Goal: Information Seeking & Learning: Learn about a topic

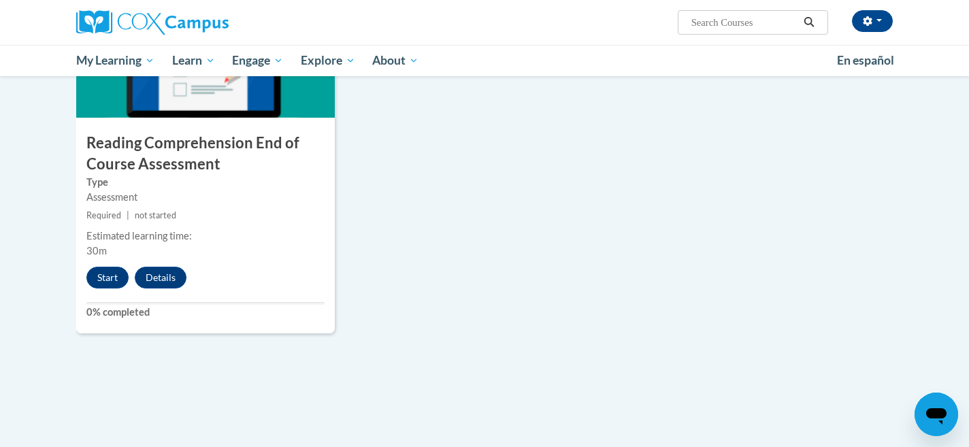
scroll to position [1520, 0]
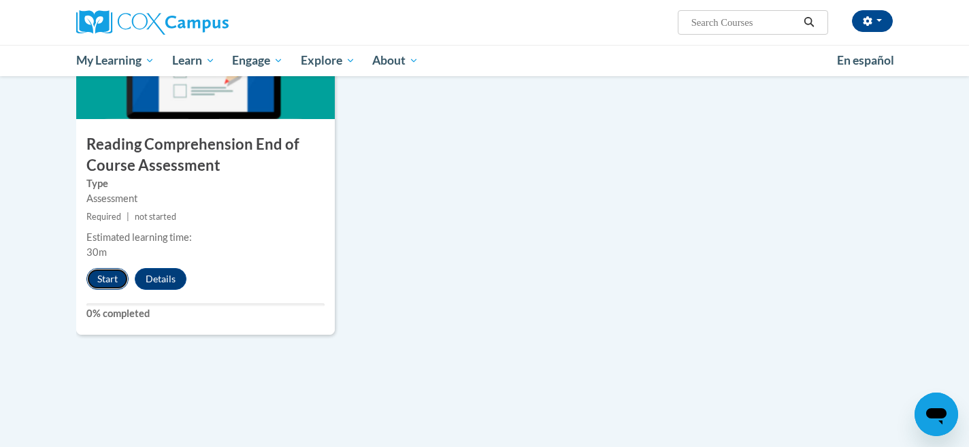
click at [105, 280] on button "Start" at bounding box center [107, 279] width 42 height 22
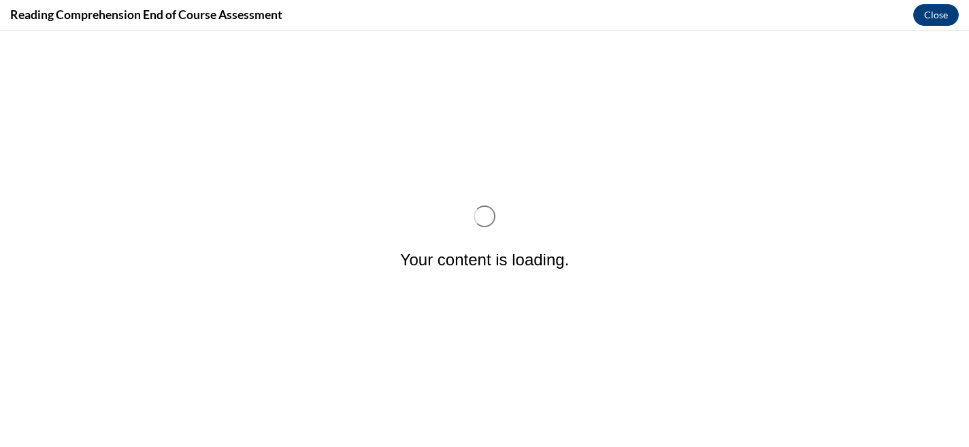
scroll to position [0, 0]
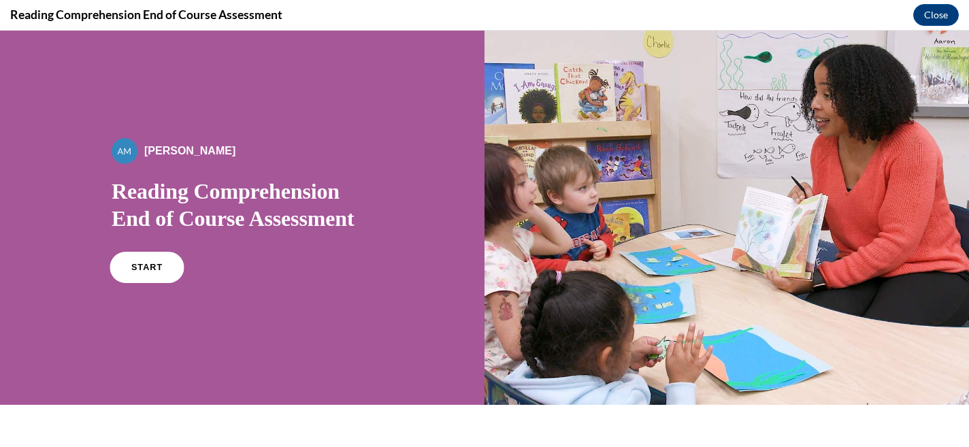
click at [148, 267] on span "START" at bounding box center [146, 268] width 31 height 10
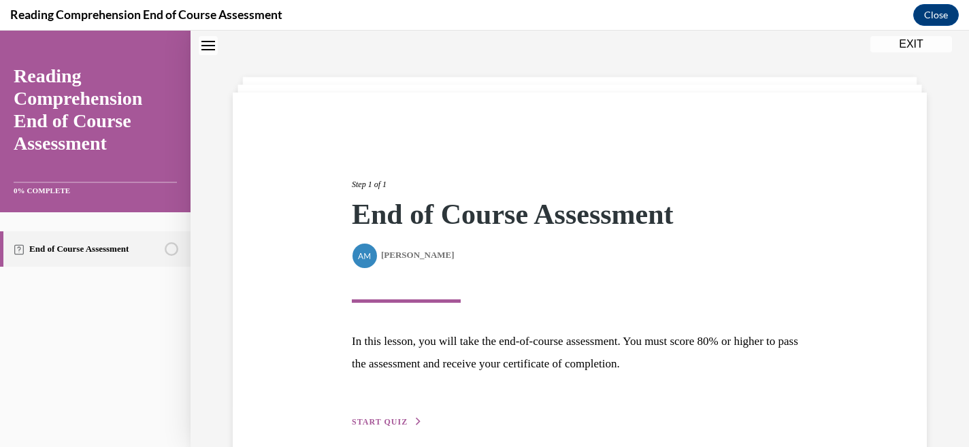
scroll to position [106, 0]
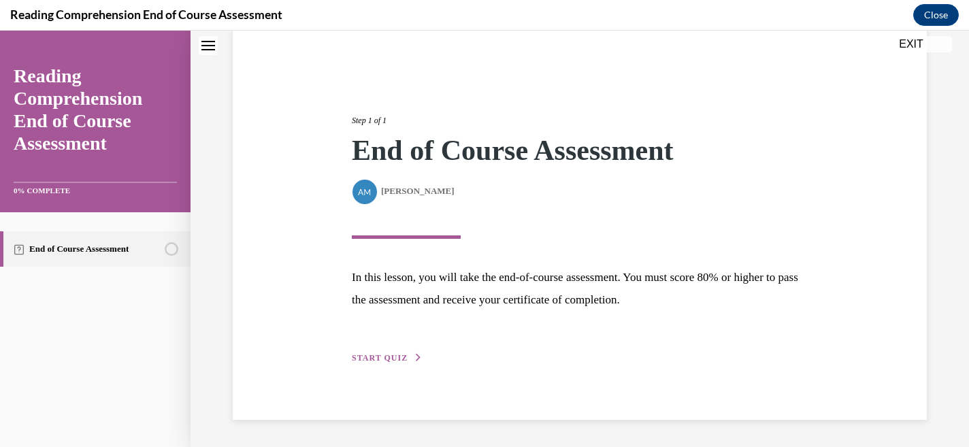
click at [389, 355] on span "START QUIZ" at bounding box center [380, 358] width 56 height 10
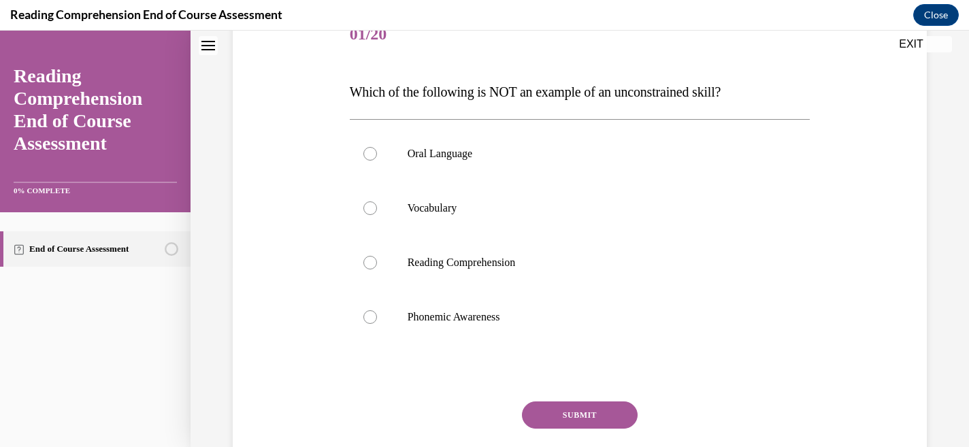
scroll to position [179, 0]
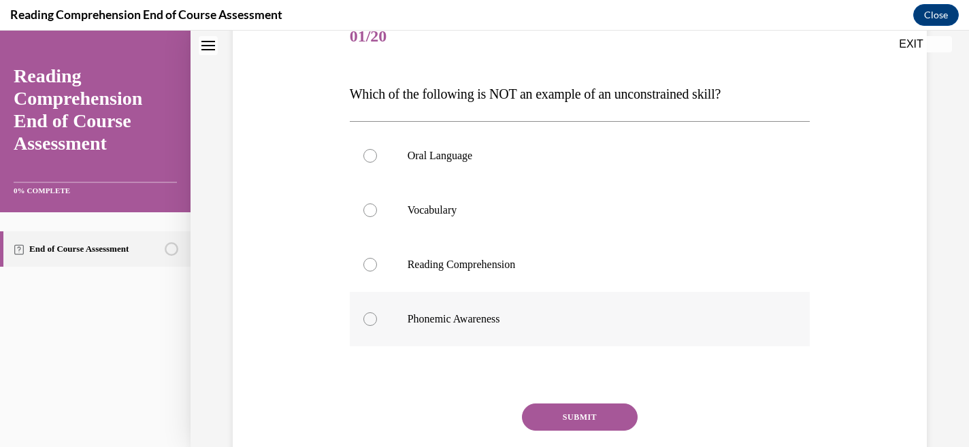
click at [369, 318] on div at bounding box center [370, 319] width 14 height 14
click at [369, 318] on input "Phonemic Awareness" at bounding box center [370, 319] width 14 height 14
radio input "true"
click at [580, 418] on button "SUBMIT" at bounding box center [580, 416] width 116 height 27
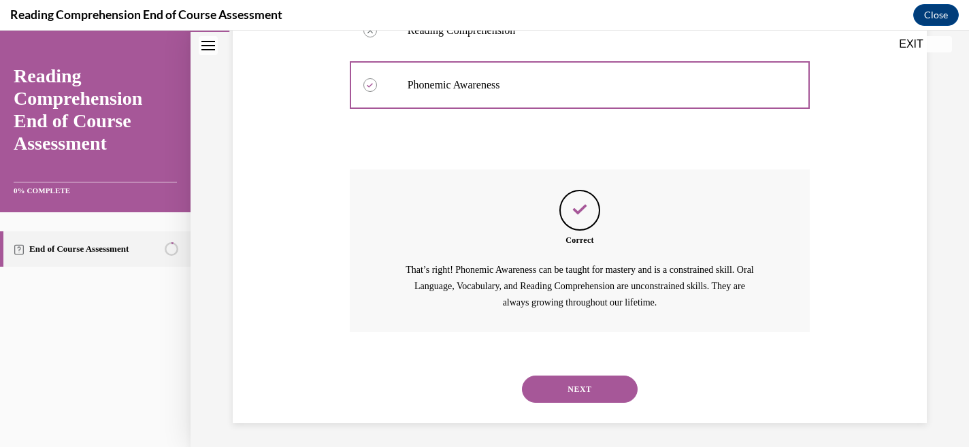
scroll to position [416, 0]
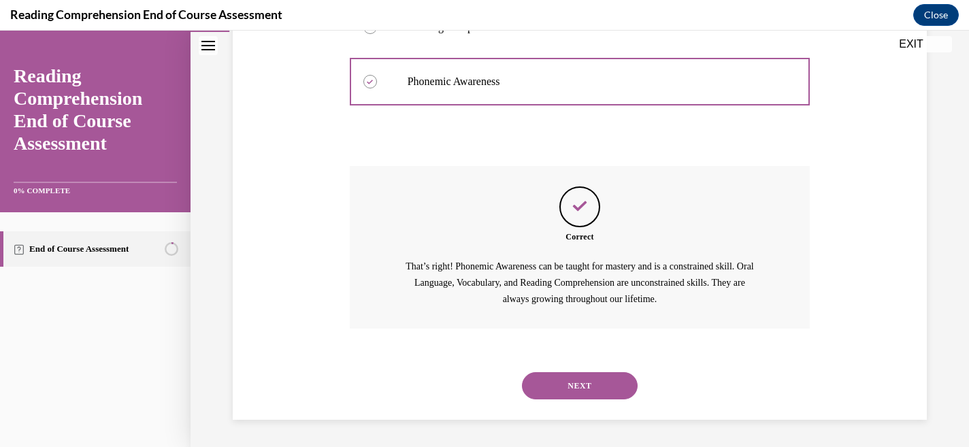
click at [581, 383] on button "NEXT" at bounding box center [580, 385] width 116 height 27
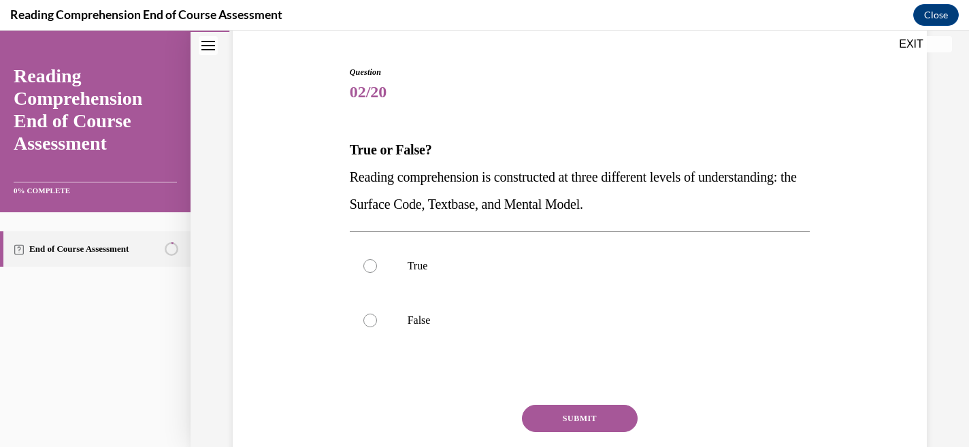
scroll to position [156, 0]
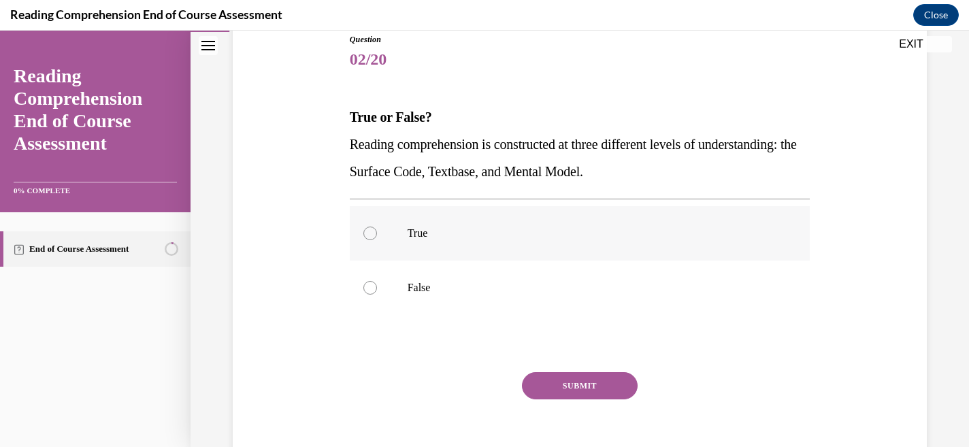
click at [366, 227] on div at bounding box center [370, 234] width 14 height 14
click at [366, 227] on input "True" at bounding box center [370, 234] width 14 height 14
radio input "true"
click at [569, 382] on button "SUBMIT" at bounding box center [580, 385] width 116 height 27
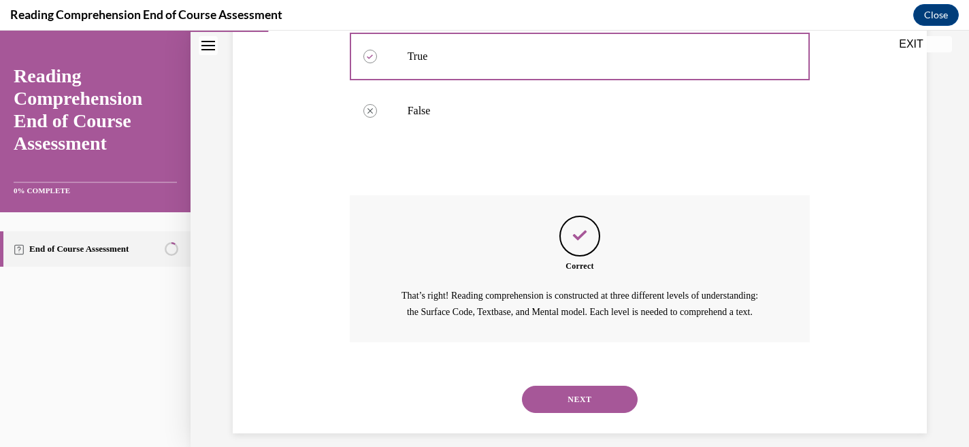
scroll to position [362, 0]
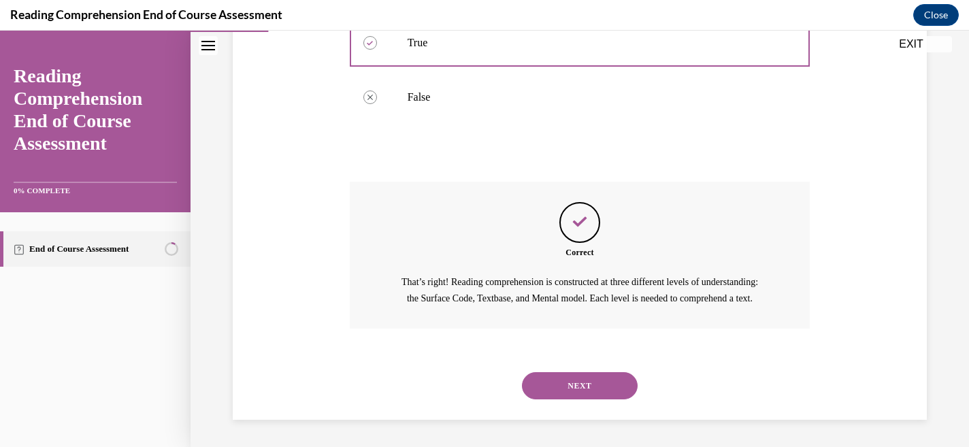
click at [576, 386] on button "NEXT" at bounding box center [580, 385] width 116 height 27
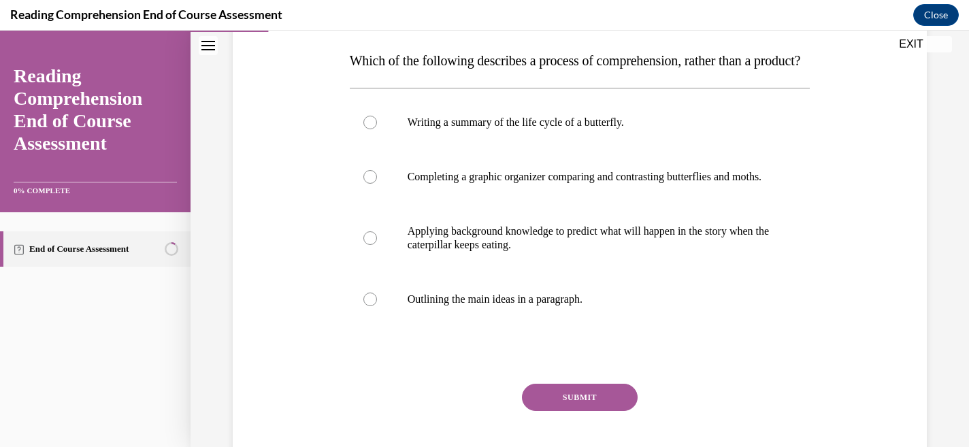
scroll to position [209, 0]
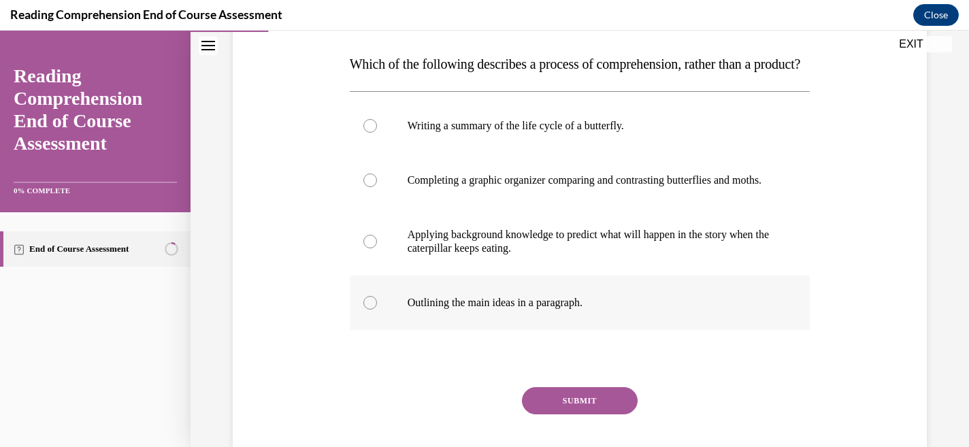
click at [382, 330] on label "Outlining the main ideas in a paragraph." at bounding box center [580, 303] width 461 height 54
click at [377, 310] on input "Outlining the main ideas in a paragraph." at bounding box center [370, 303] width 14 height 14
radio input "true"
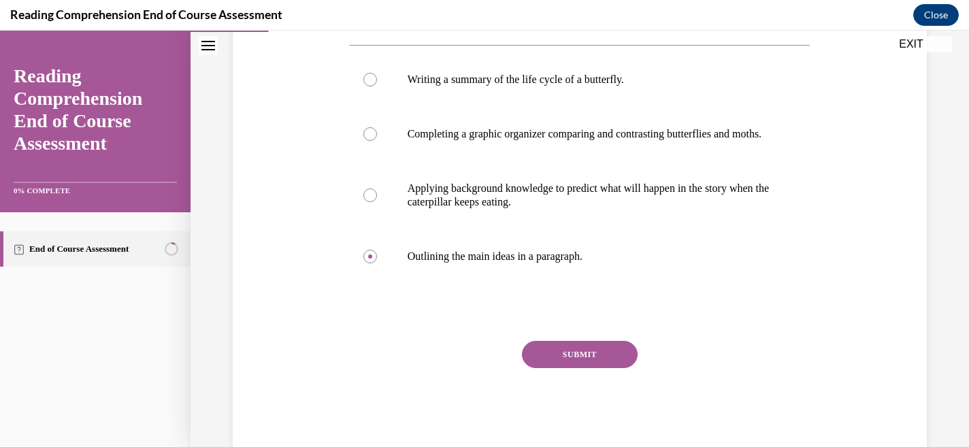
click at [556, 368] on button "SUBMIT" at bounding box center [580, 354] width 116 height 27
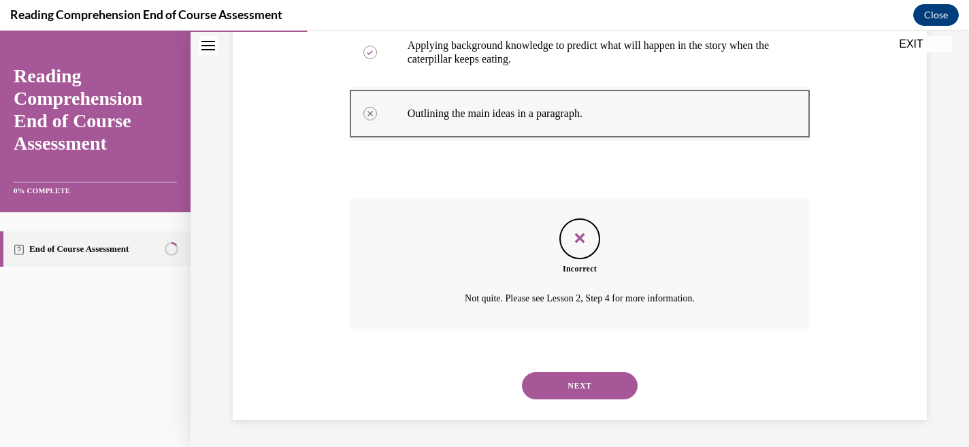
scroll to position [423, 0]
click at [582, 399] on button "NEXT" at bounding box center [580, 385] width 116 height 27
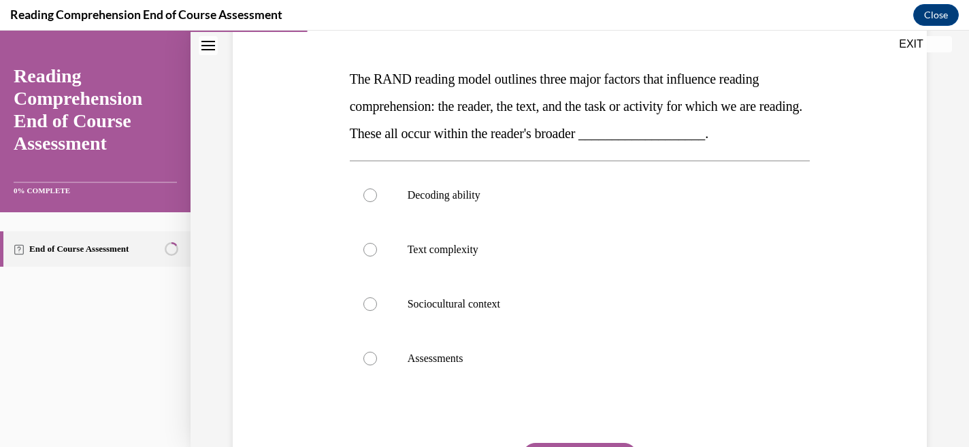
scroll to position [191, 0]
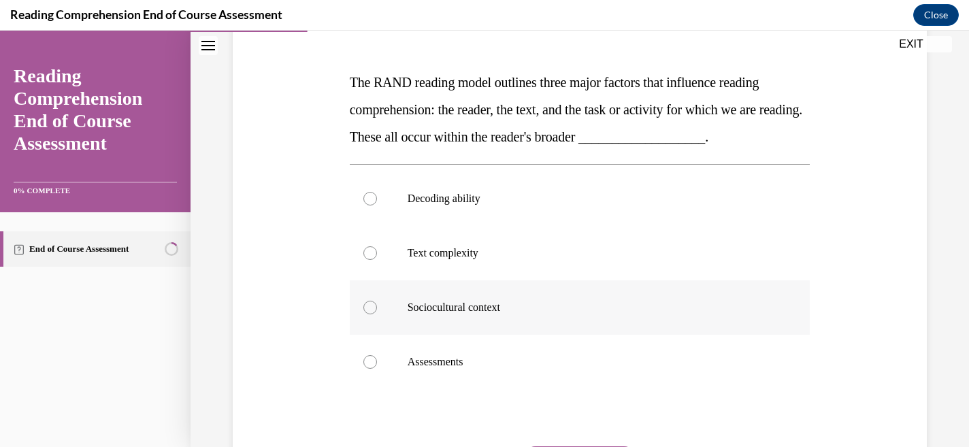
click at [374, 307] on div at bounding box center [370, 308] width 14 height 14
click at [374, 307] on input "Sociocultural context" at bounding box center [370, 308] width 14 height 14
radio input "true"
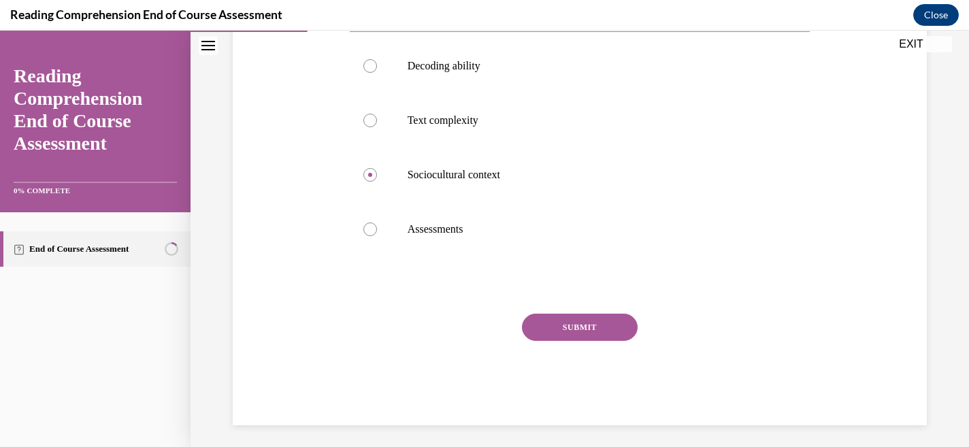
click at [561, 325] on button "SUBMIT" at bounding box center [580, 327] width 116 height 27
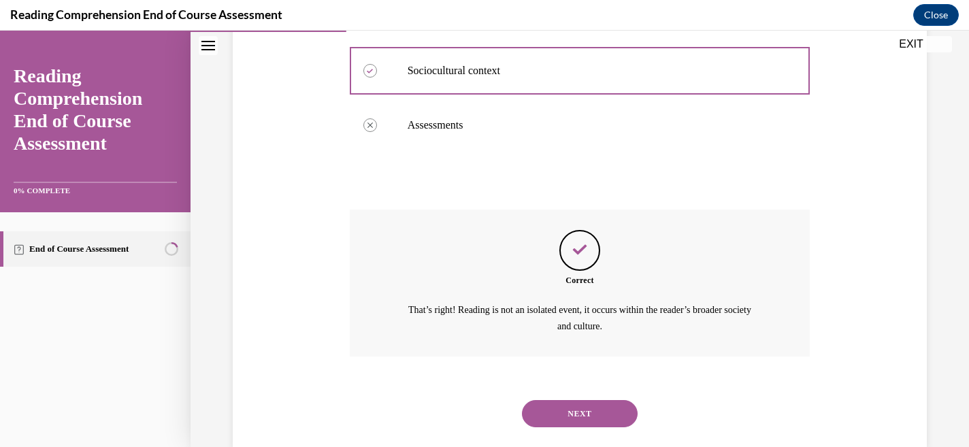
scroll to position [455, 0]
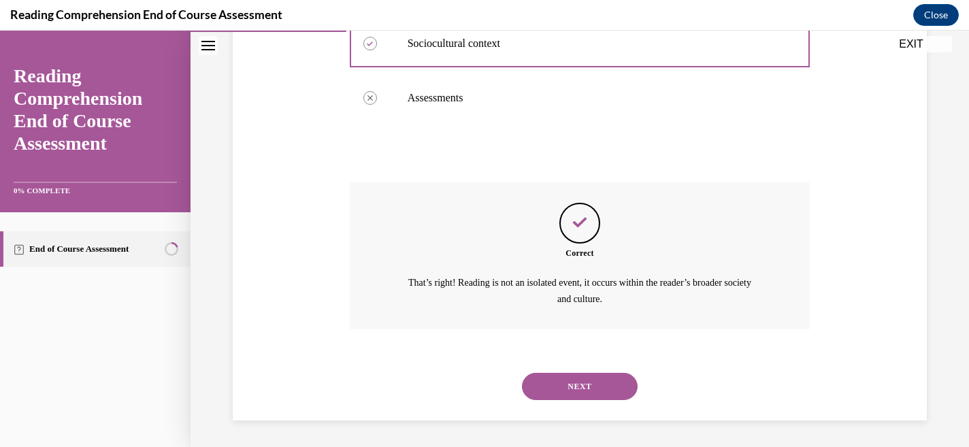
click at [569, 389] on button "NEXT" at bounding box center [580, 386] width 116 height 27
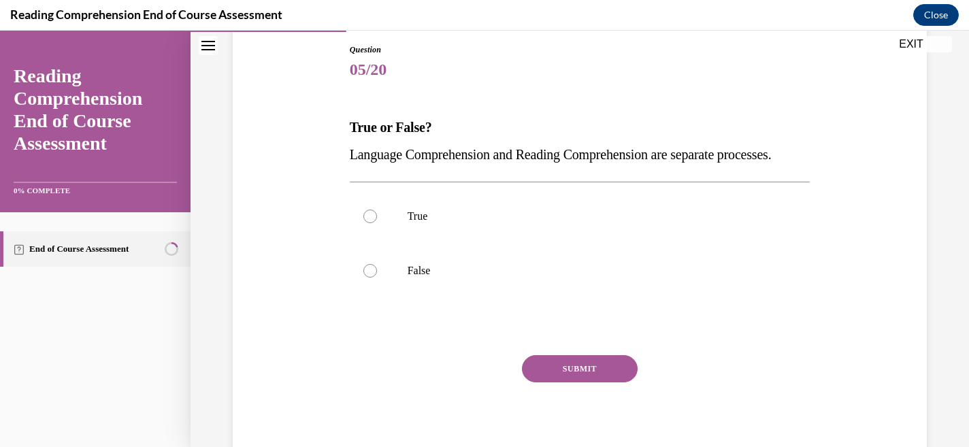
scroll to position [146, 0]
click at [373, 277] on div at bounding box center [370, 270] width 14 height 14
click at [373, 277] on input "False" at bounding box center [370, 270] width 14 height 14
radio input "true"
click at [580, 382] on button "SUBMIT" at bounding box center [580, 367] width 116 height 27
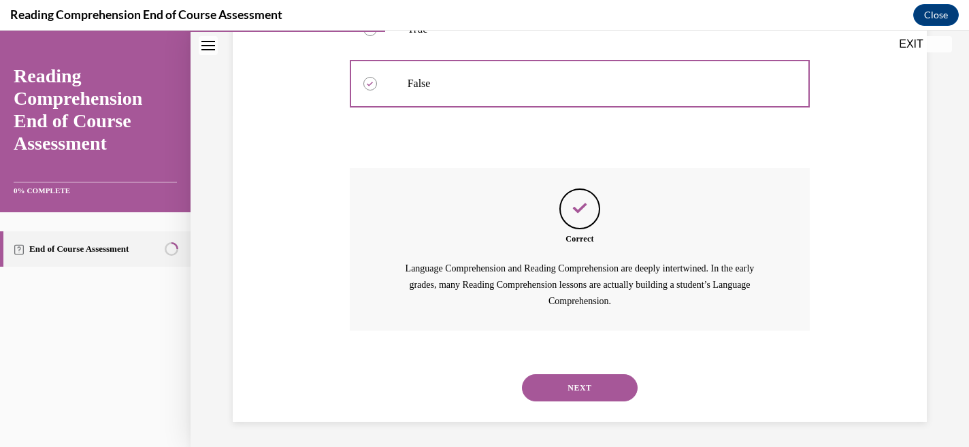
scroll to position [362, 0]
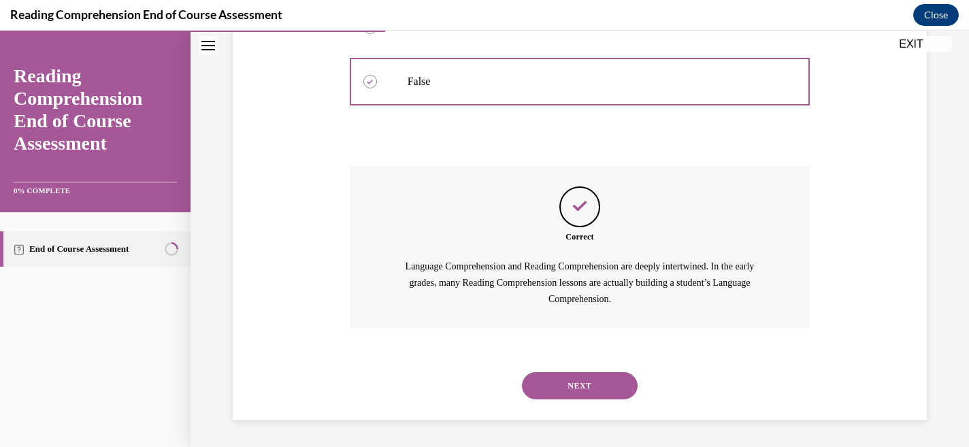
click at [574, 384] on button "NEXT" at bounding box center [580, 385] width 116 height 27
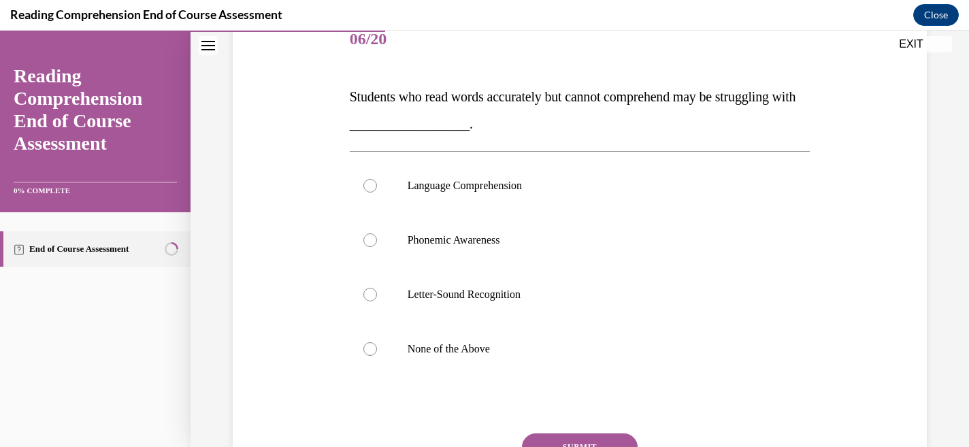
scroll to position [174, 0]
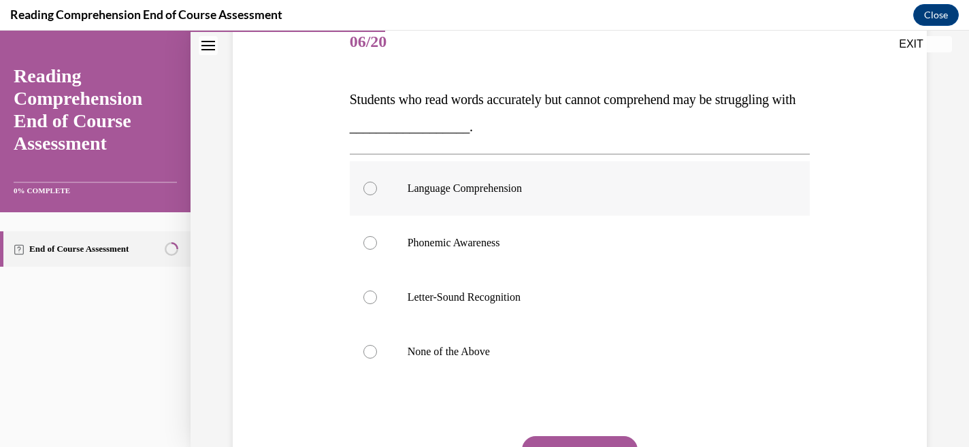
click at [369, 191] on div at bounding box center [370, 189] width 14 height 14
click at [369, 191] on input "Language Comprehension" at bounding box center [370, 189] width 14 height 14
radio input "true"
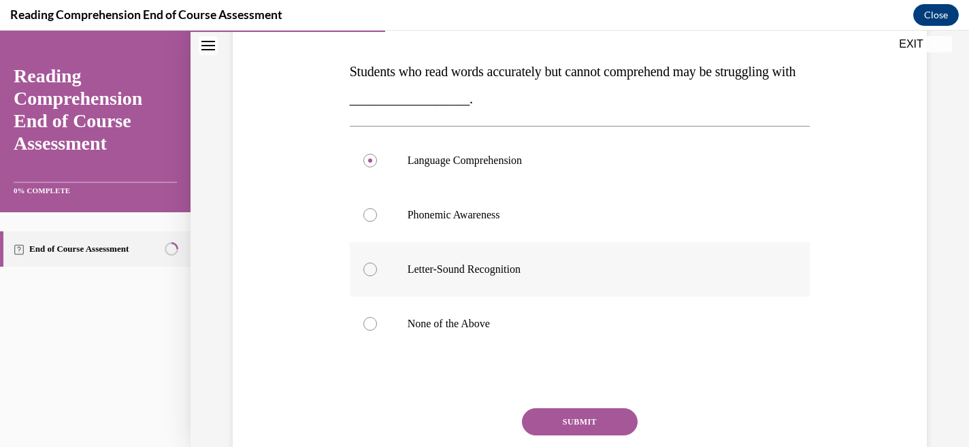
scroll to position [209, 0]
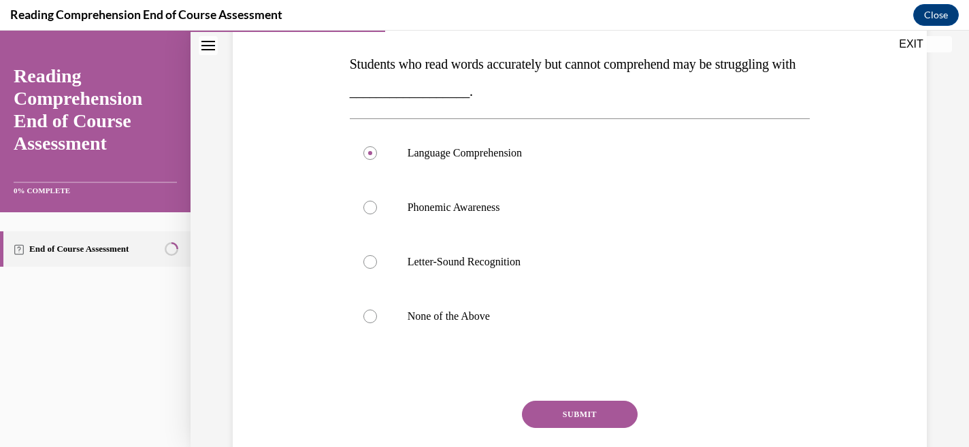
click at [574, 413] on button "SUBMIT" at bounding box center [580, 414] width 116 height 27
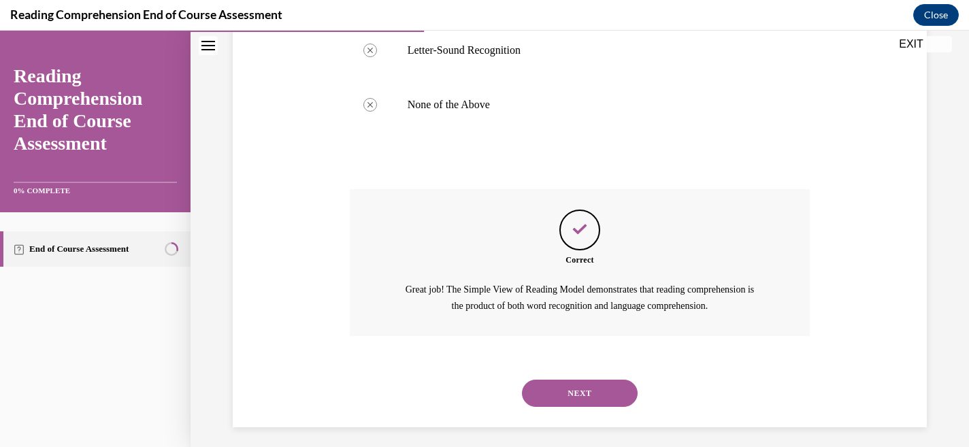
scroll to position [427, 0]
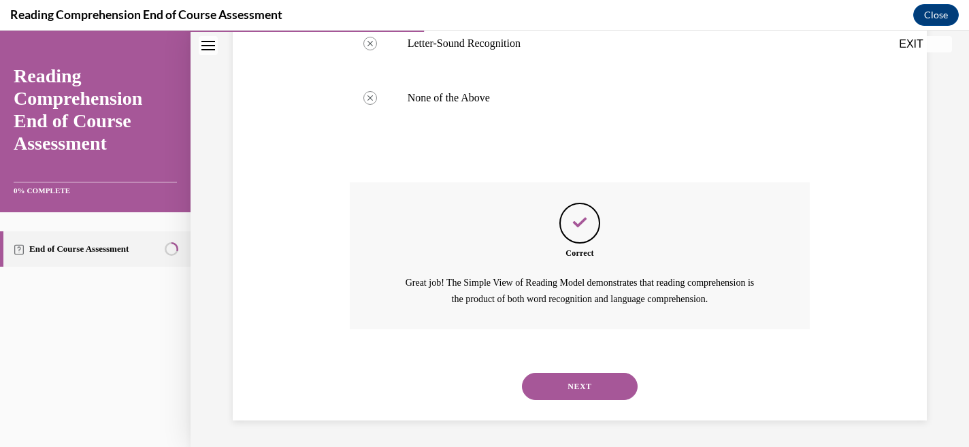
click at [574, 388] on button "NEXT" at bounding box center [580, 386] width 116 height 27
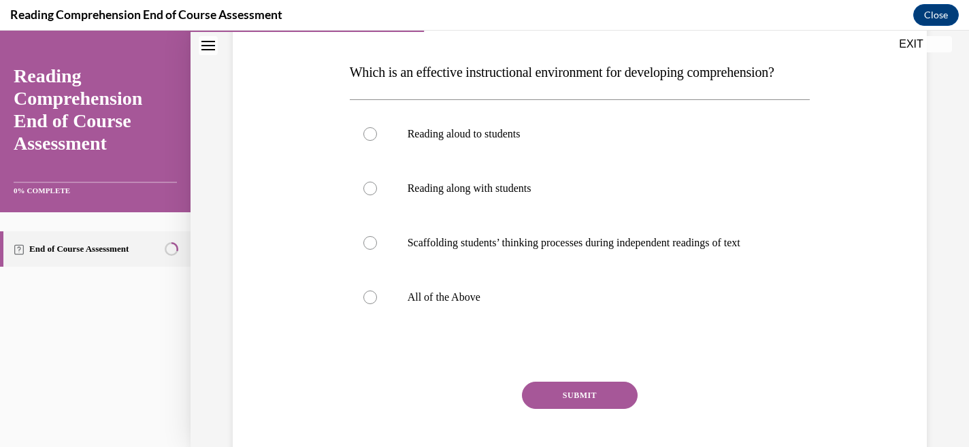
scroll to position [193, 0]
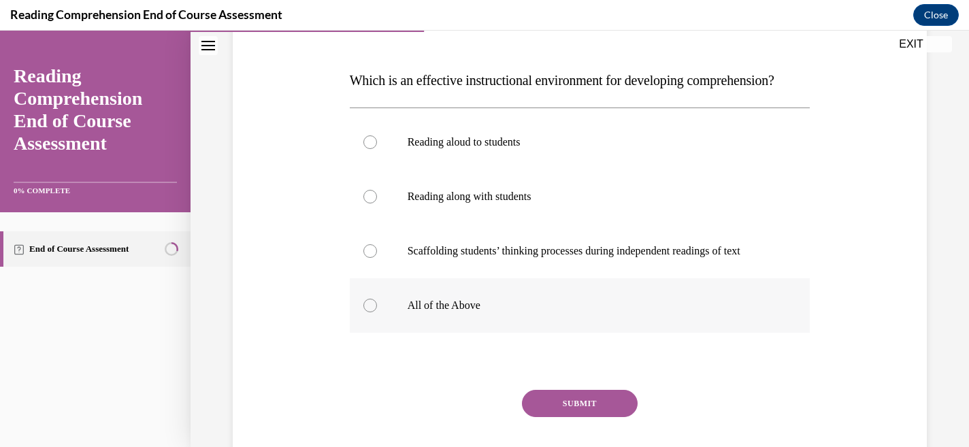
click at [369, 312] on div at bounding box center [370, 306] width 14 height 14
click at [369, 312] on input "All of the Above" at bounding box center [370, 306] width 14 height 14
radio input "true"
click at [567, 417] on button "SUBMIT" at bounding box center [580, 403] width 116 height 27
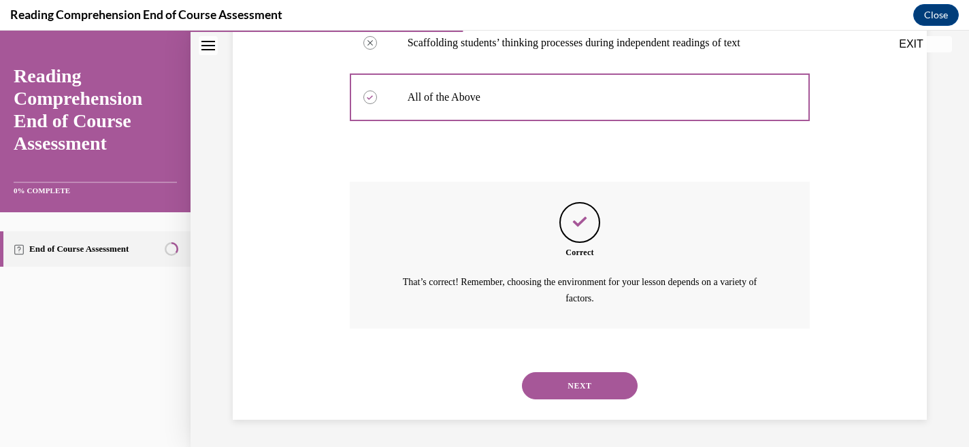
scroll to position [427, 0]
click at [576, 382] on button "NEXT" at bounding box center [580, 385] width 116 height 27
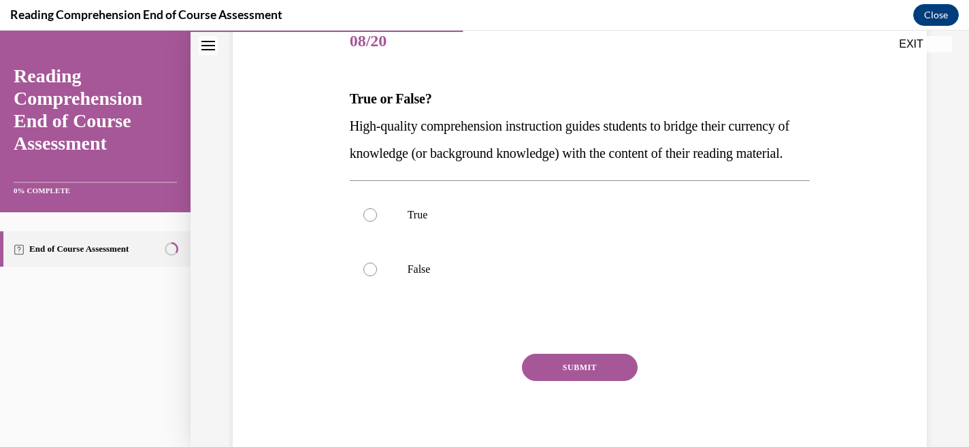
scroll to position [171, 0]
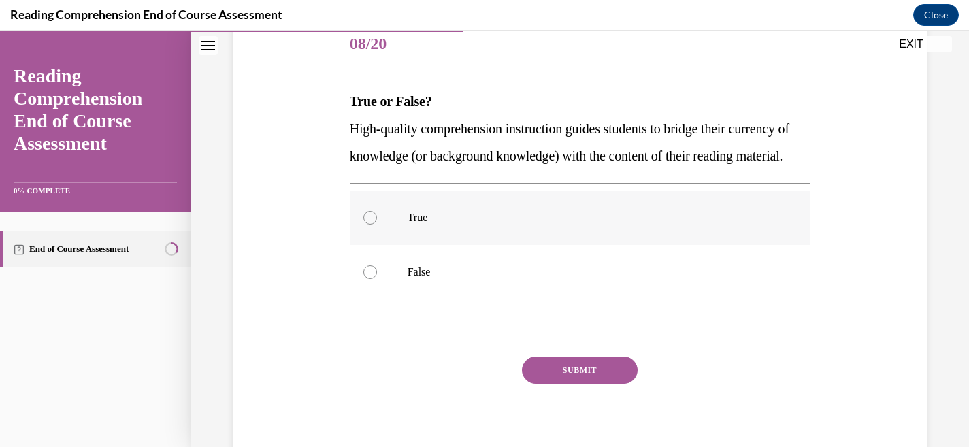
click at [370, 225] on div at bounding box center [370, 218] width 14 height 14
click at [370, 225] on input "True" at bounding box center [370, 218] width 14 height 14
radio input "true"
click at [570, 384] on button "SUBMIT" at bounding box center [580, 370] width 116 height 27
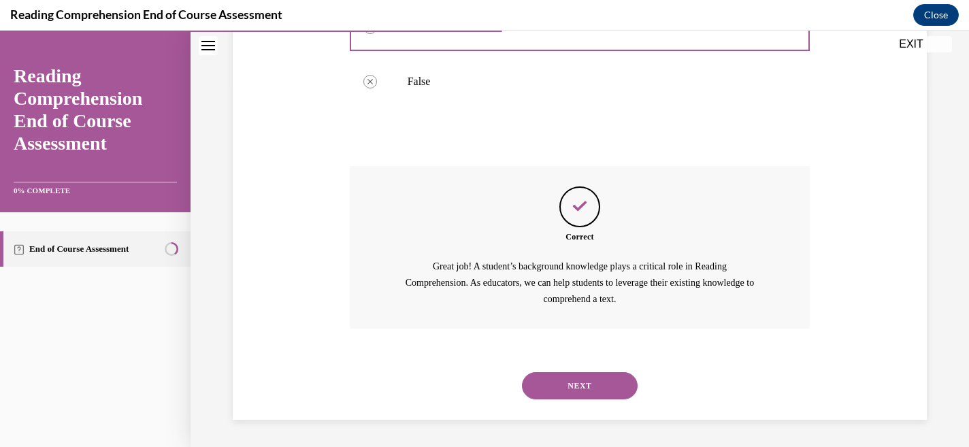
scroll to position [389, 0]
click at [581, 382] on button "NEXT" at bounding box center [580, 385] width 116 height 27
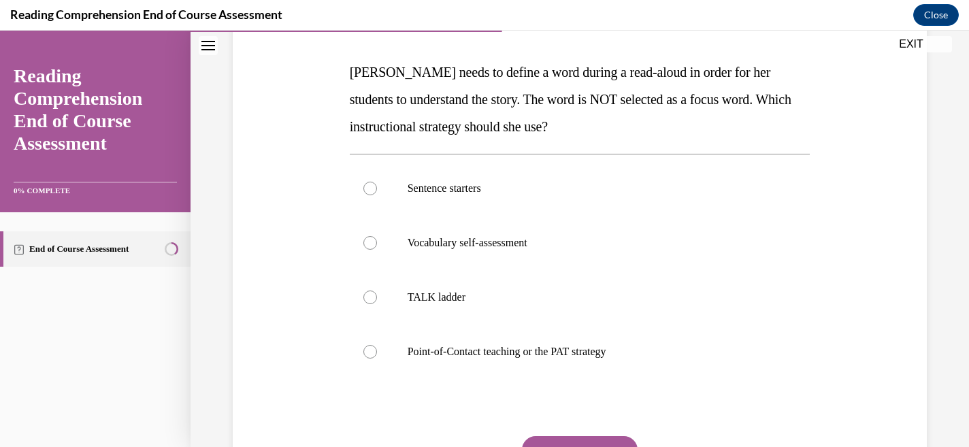
scroll to position [200, 0]
click at [367, 352] on div at bounding box center [370, 353] width 14 height 14
click at [367, 352] on input "Point-of-Contact teaching or the PAT strategy" at bounding box center [370, 353] width 14 height 14
radio input "true"
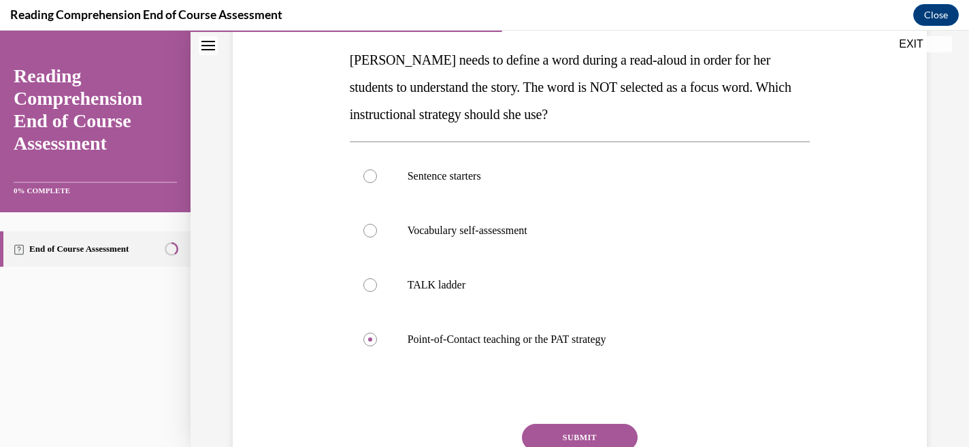
scroll to position [218, 0]
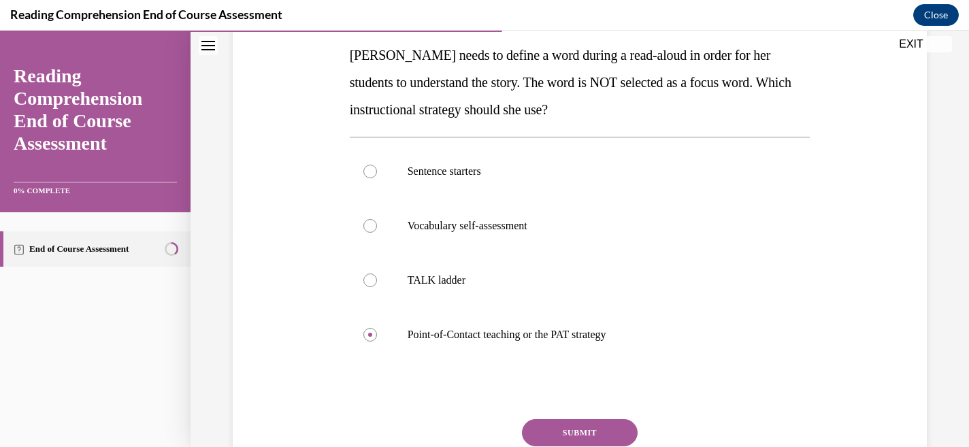
click at [565, 426] on button "SUBMIT" at bounding box center [580, 432] width 116 height 27
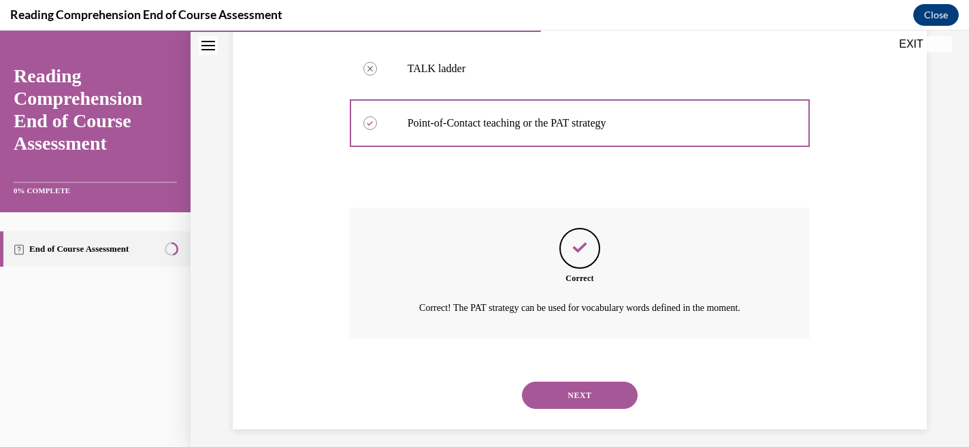
scroll to position [439, 0]
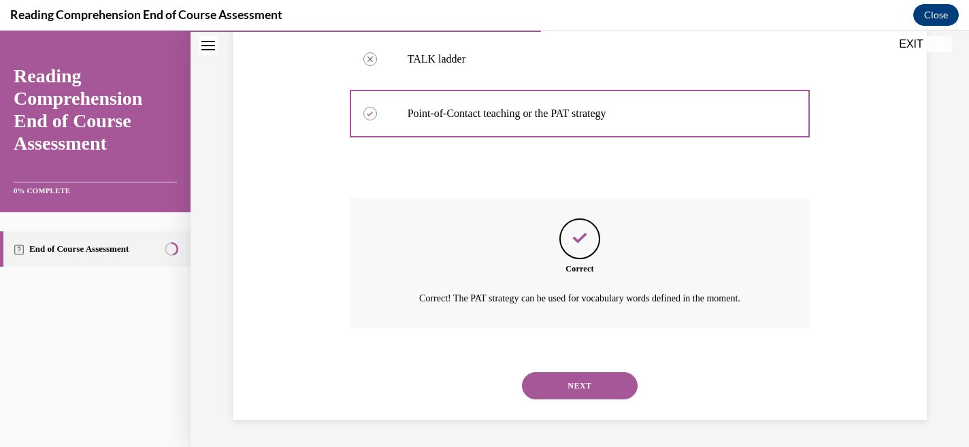
click at [572, 386] on button "NEXT" at bounding box center [580, 385] width 116 height 27
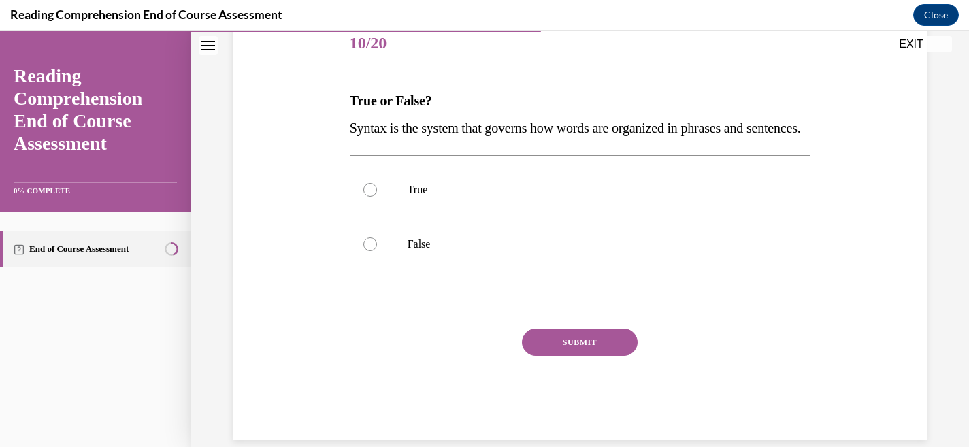
scroll to position [157, 0]
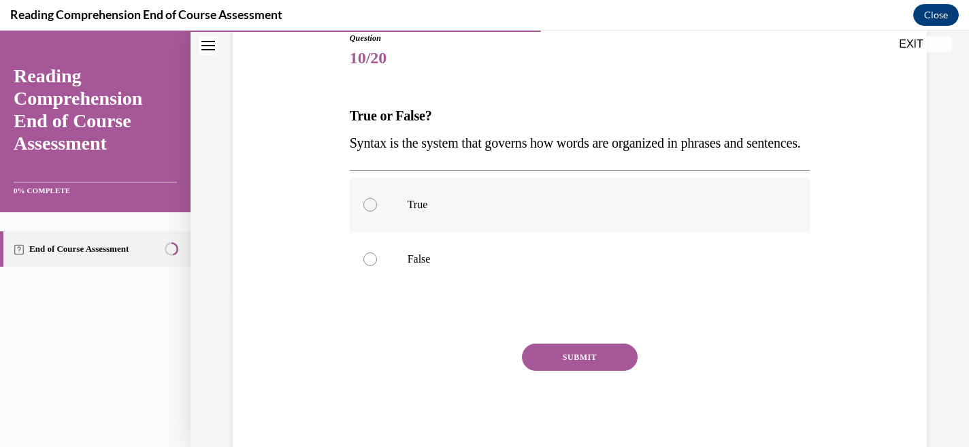
click at [368, 212] on div at bounding box center [370, 205] width 14 height 14
click at [368, 212] on input "True" at bounding box center [370, 205] width 14 height 14
radio input "true"
click at [580, 371] on button "SUBMIT" at bounding box center [580, 357] width 116 height 27
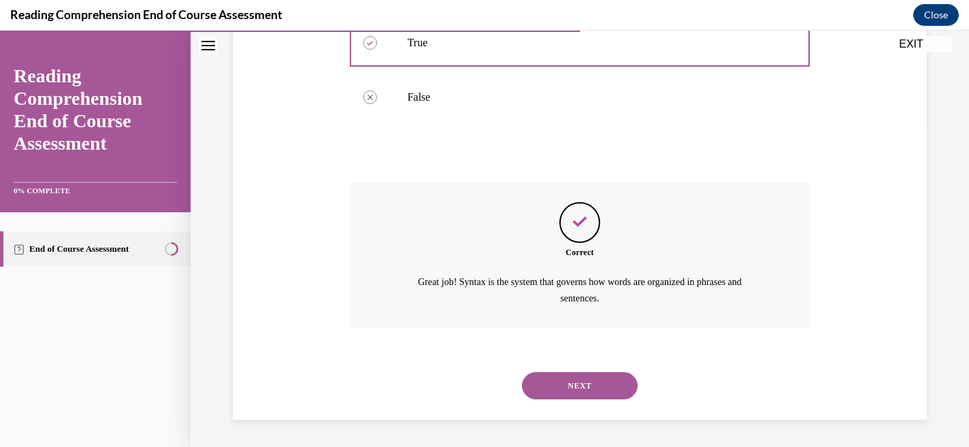
scroll to position [346, 0]
click at [579, 380] on button "NEXT" at bounding box center [580, 385] width 116 height 27
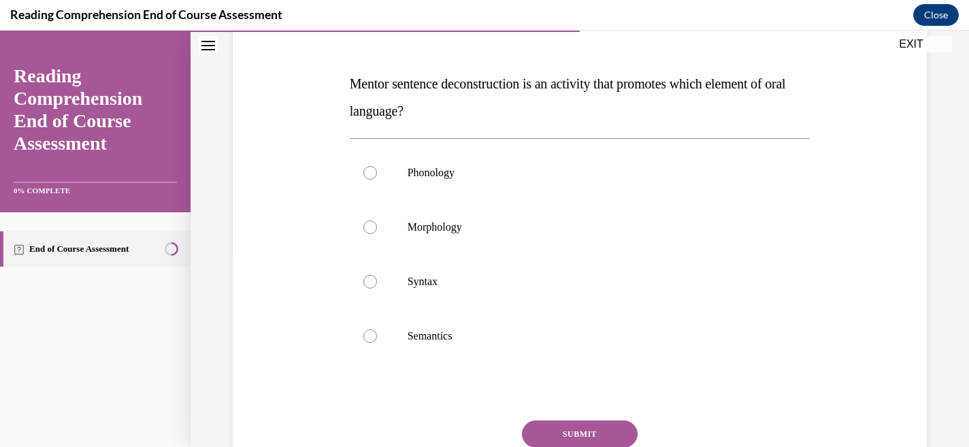
scroll to position [188, 0]
click at [370, 284] on div at bounding box center [370, 283] width 14 height 14
click at [370, 284] on input "Syntax" at bounding box center [370, 283] width 14 height 14
radio input "true"
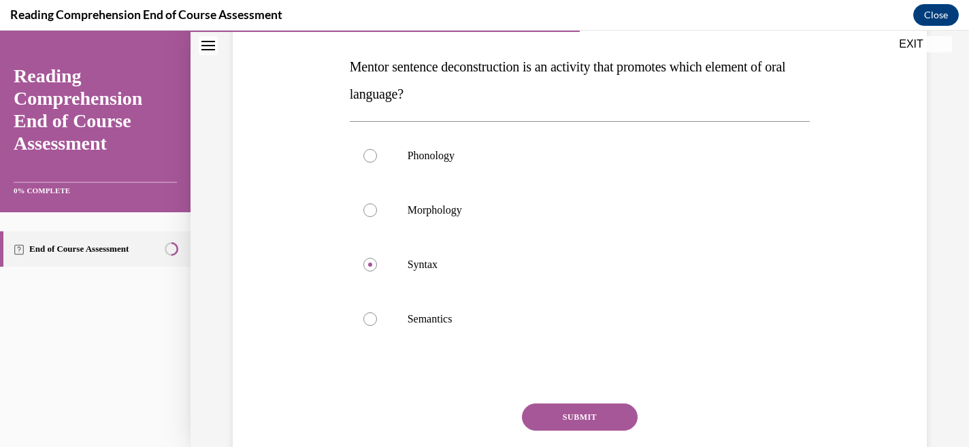
click at [570, 414] on button "SUBMIT" at bounding box center [580, 416] width 116 height 27
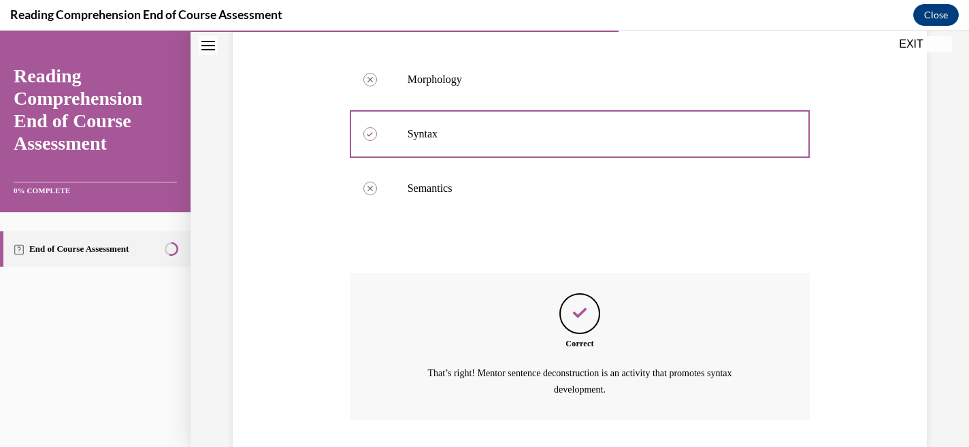
scroll to position [427, 0]
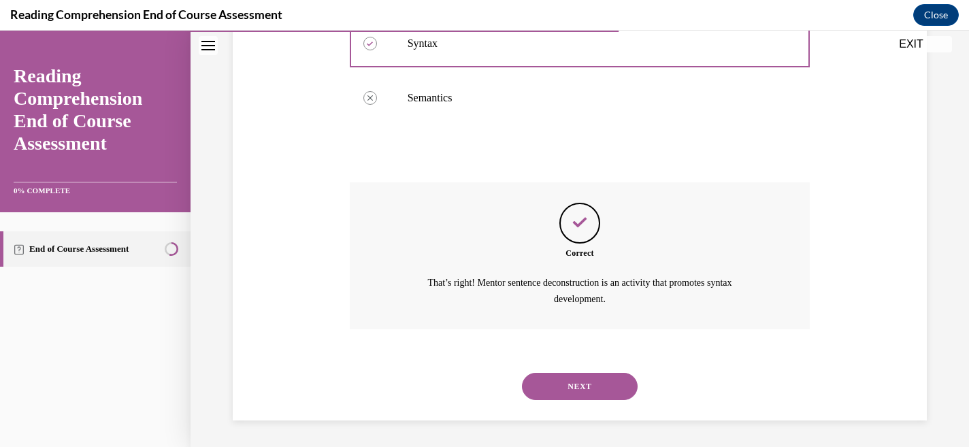
click at [573, 393] on button "NEXT" at bounding box center [580, 386] width 116 height 27
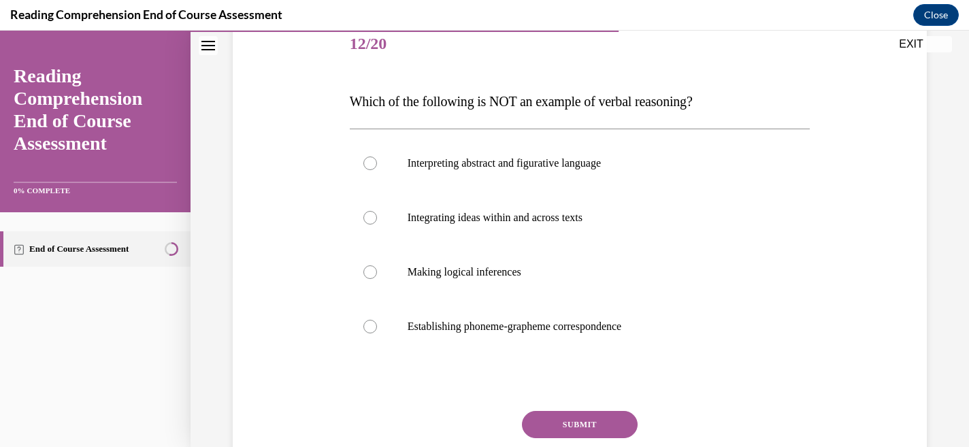
scroll to position [169, 0]
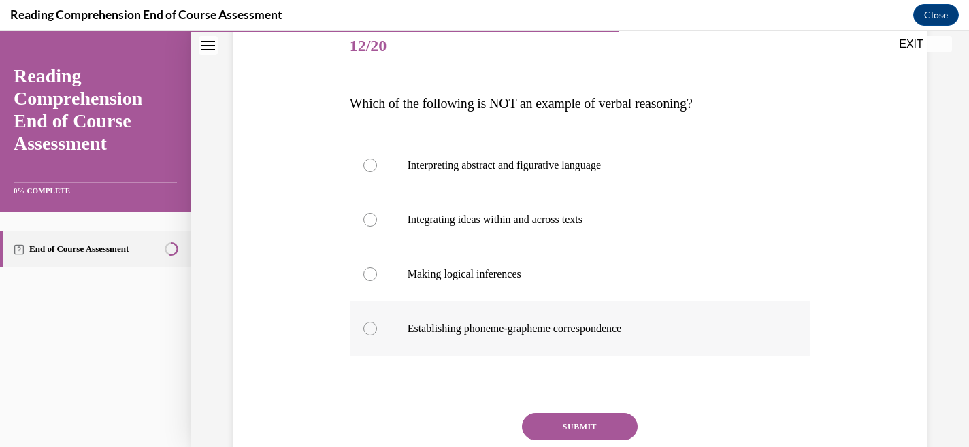
click at [373, 328] on div at bounding box center [370, 329] width 14 height 14
click at [373, 328] on input "Establishing phoneme-grapheme correspondence" at bounding box center [370, 329] width 14 height 14
radio input "true"
click at [585, 425] on button "SUBMIT" at bounding box center [580, 426] width 116 height 27
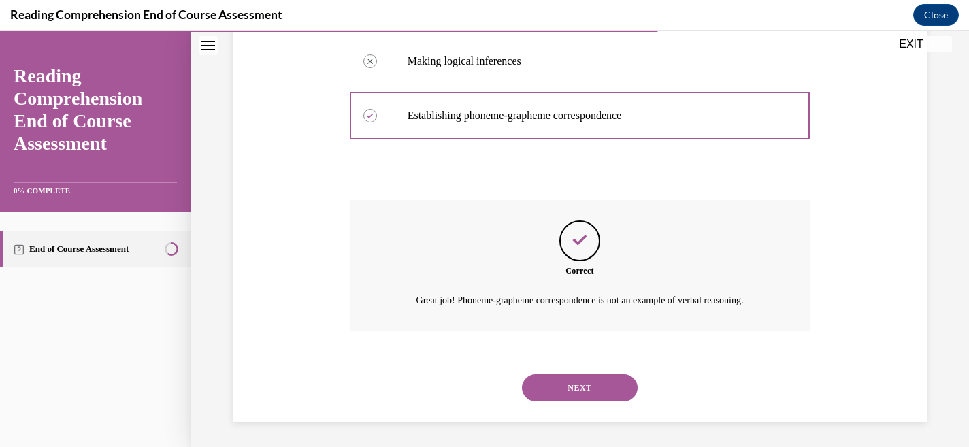
scroll to position [384, 0]
click at [570, 389] on button "NEXT" at bounding box center [580, 385] width 116 height 27
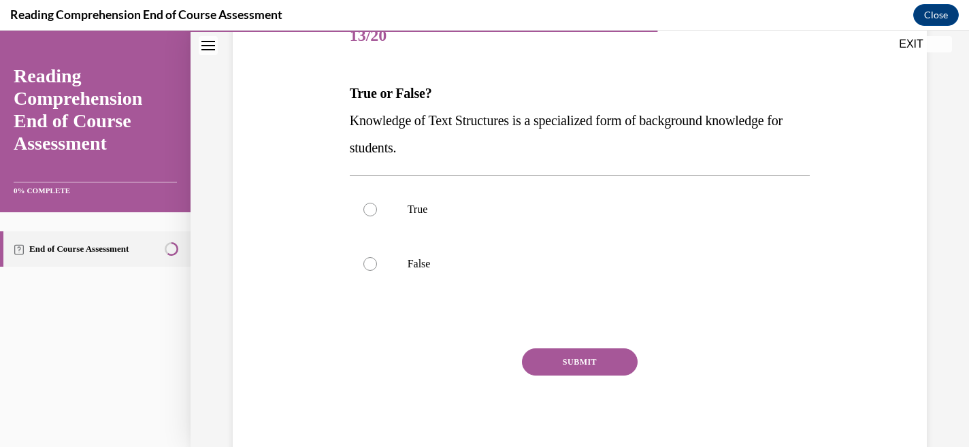
scroll to position [181, 0]
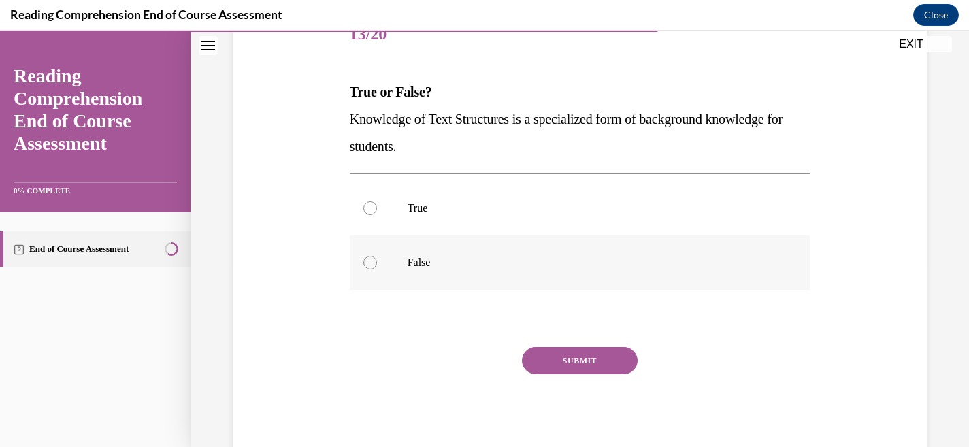
click at [371, 263] on div at bounding box center [370, 263] width 14 height 14
click at [371, 263] on input "False" at bounding box center [370, 263] width 14 height 14
radio input "true"
click at [553, 359] on button "SUBMIT" at bounding box center [580, 360] width 116 height 27
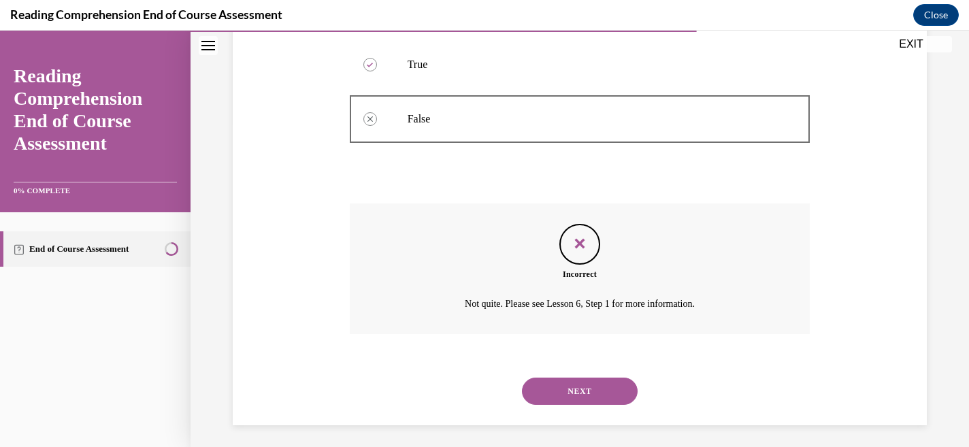
scroll to position [330, 0]
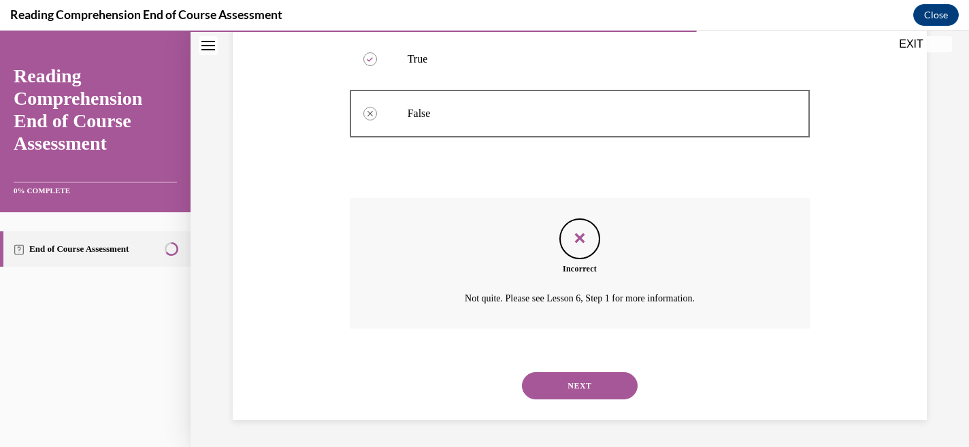
click at [566, 386] on button "NEXT" at bounding box center [580, 385] width 116 height 27
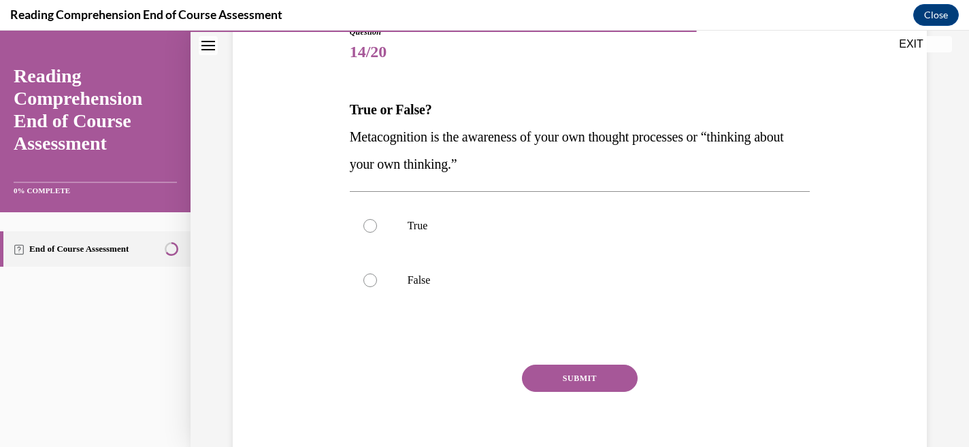
scroll to position [167, 0]
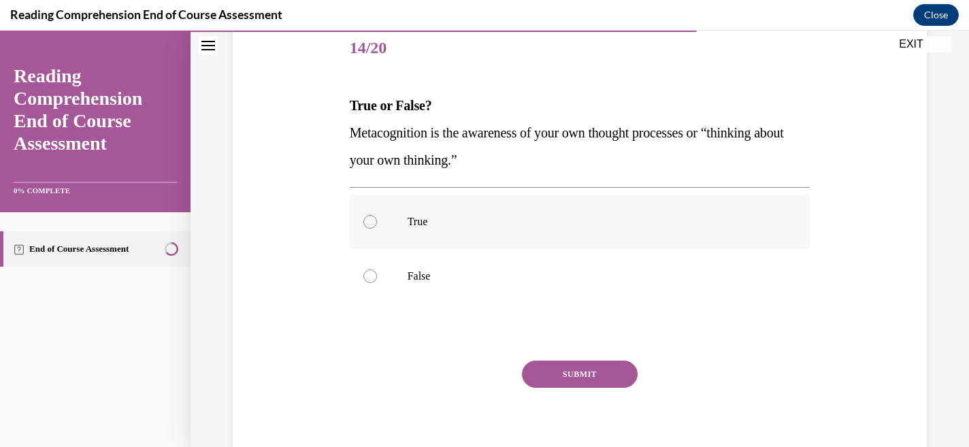
click at [372, 218] on div at bounding box center [370, 222] width 14 height 14
click at [372, 218] on input "True" at bounding box center [370, 222] width 14 height 14
radio input "true"
click at [563, 378] on button "SUBMIT" at bounding box center [580, 374] width 116 height 27
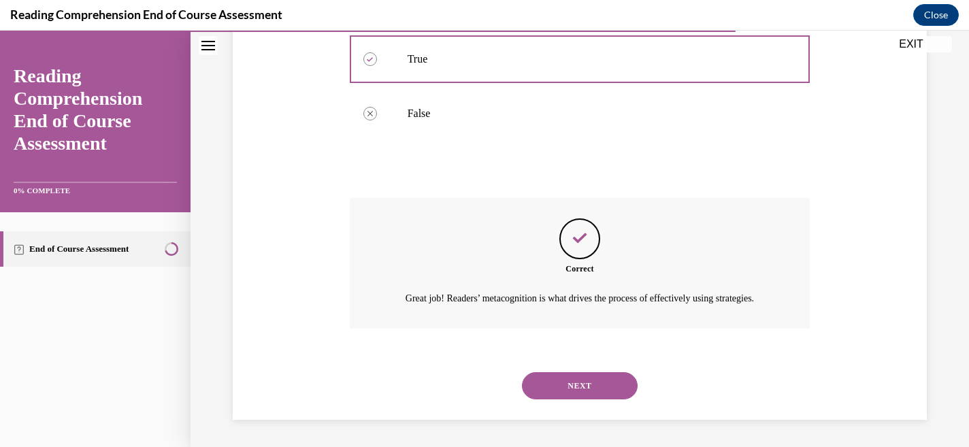
scroll to position [346, 0]
click at [577, 399] on button "NEXT" at bounding box center [580, 385] width 116 height 27
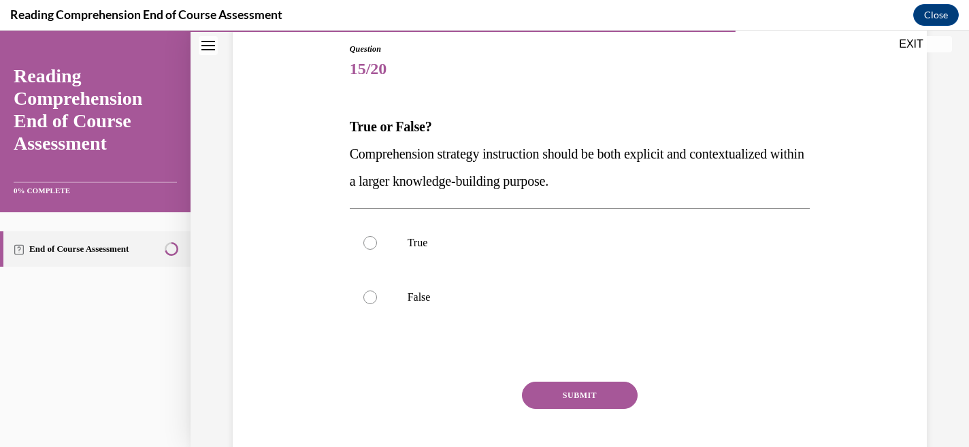
scroll to position [146, 0]
click at [376, 246] on label "True" at bounding box center [580, 243] width 461 height 54
click at [376, 246] on input "True" at bounding box center [370, 244] width 14 height 14
radio input "true"
click at [586, 397] on button "SUBMIT" at bounding box center [580, 395] width 116 height 27
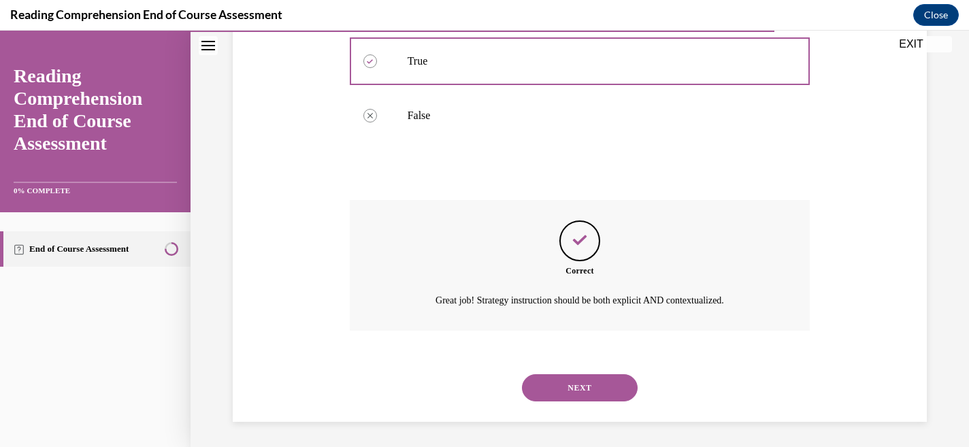
scroll to position [330, 0]
click at [583, 382] on button "NEXT" at bounding box center [580, 385] width 116 height 27
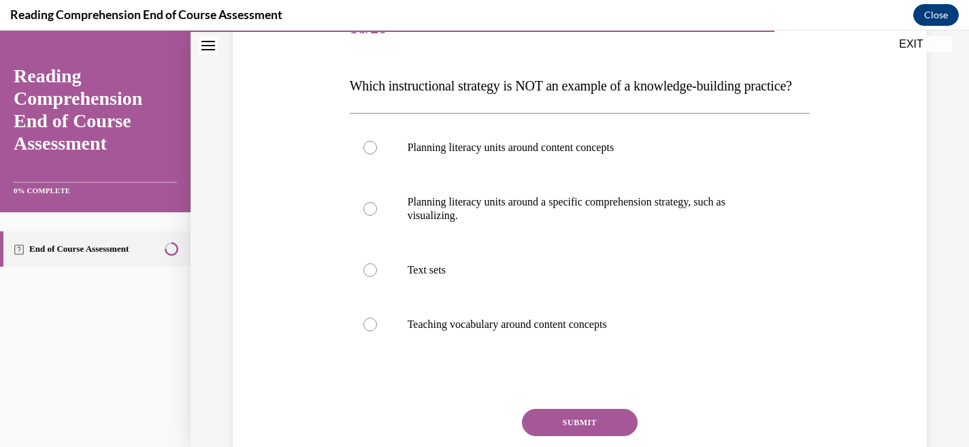
scroll to position [188, 0]
click at [364, 242] on label "Planning literacy units around a specific comprehension strategy, such as visua…" at bounding box center [580, 208] width 461 height 68
click at [364, 215] on input "Planning literacy units around a specific comprehension strategy, such as visua…" at bounding box center [370, 208] width 14 height 14
radio input "true"
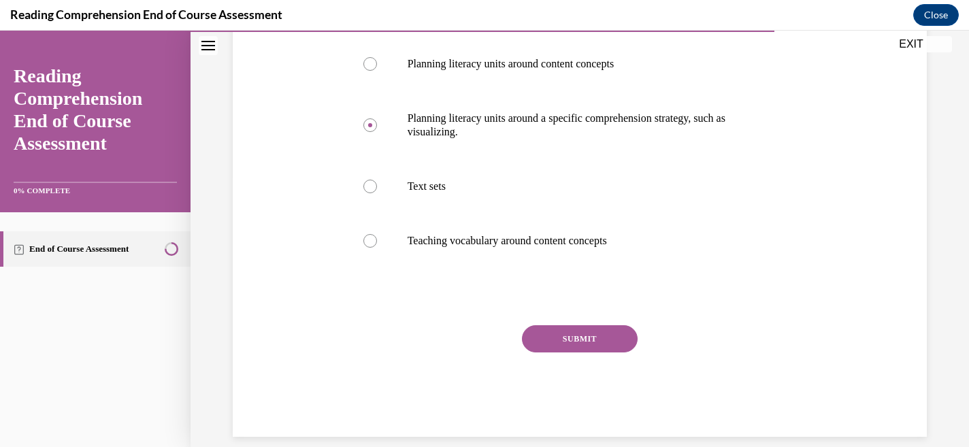
click at [578, 352] on button "SUBMIT" at bounding box center [580, 338] width 116 height 27
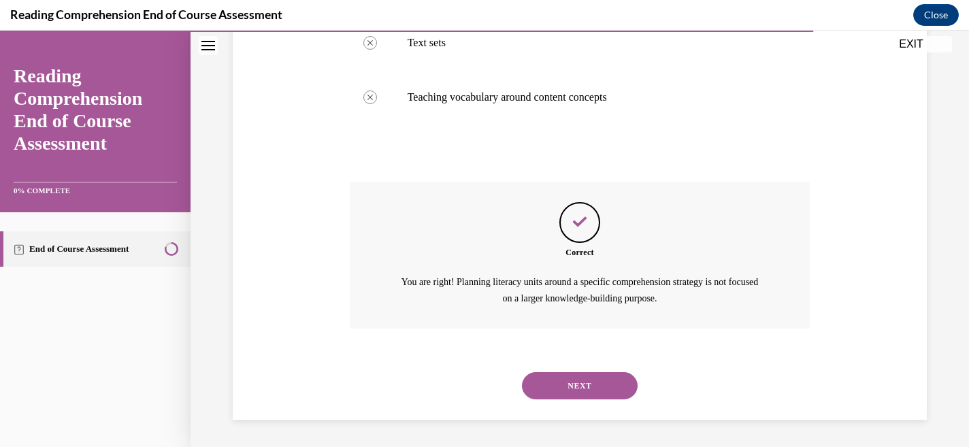
scroll to position [441, 0]
click at [594, 382] on button "NEXT" at bounding box center [580, 385] width 116 height 27
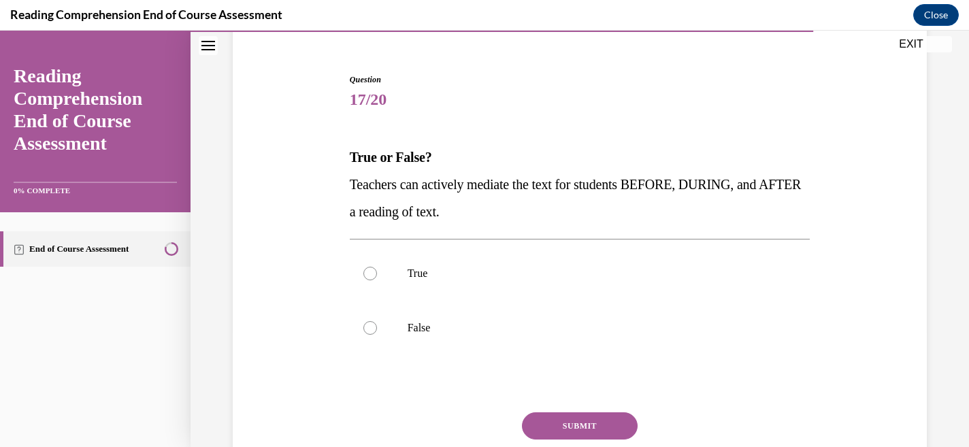
scroll to position [116, 0]
click at [376, 278] on label "True" at bounding box center [580, 273] width 461 height 54
click at [376, 278] on input "True" at bounding box center [370, 273] width 14 height 14
radio input "true"
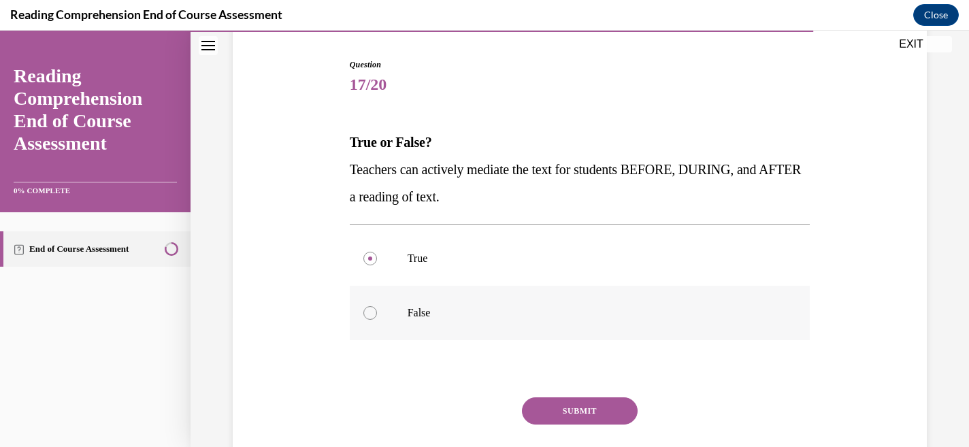
scroll to position [135, 0]
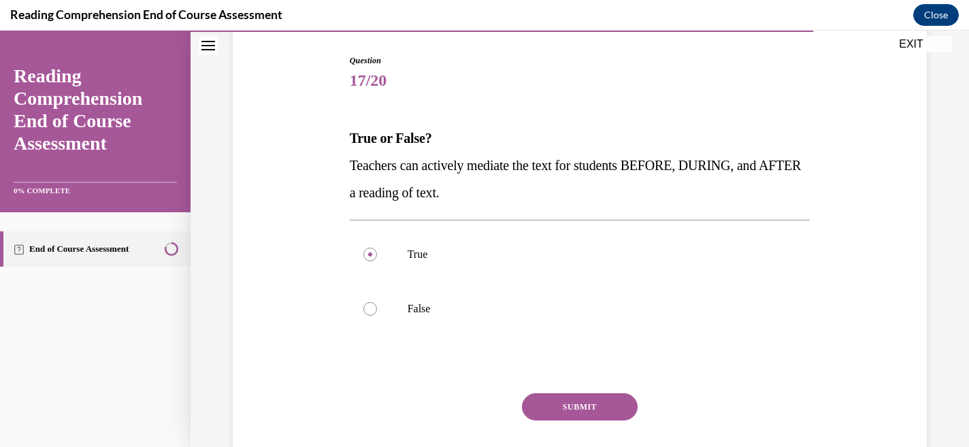
click at [576, 406] on button "SUBMIT" at bounding box center [580, 406] width 116 height 27
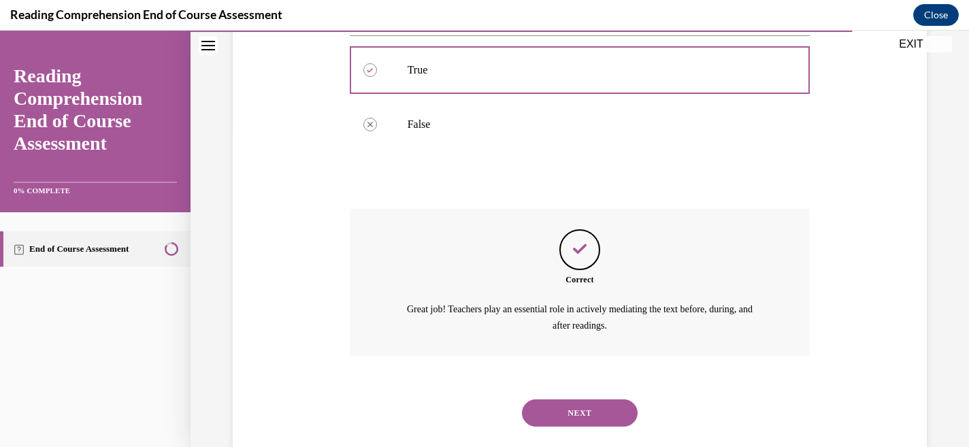
scroll to position [346, 0]
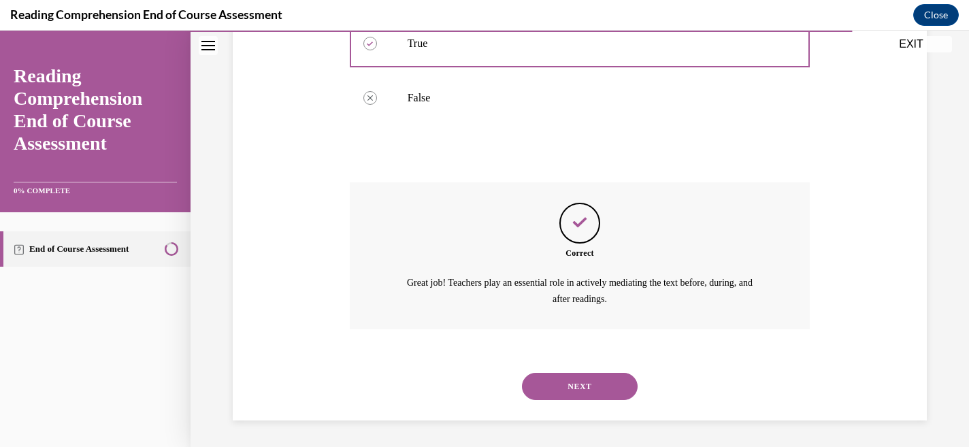
click at [580, 391] on button "NEXT" at bounding box center [580, 386] width 116 height 27
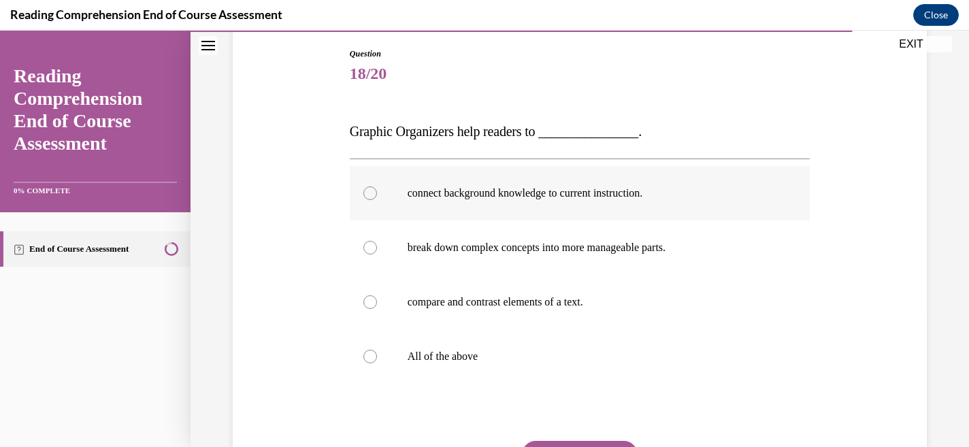
scroll to position [158, 0]
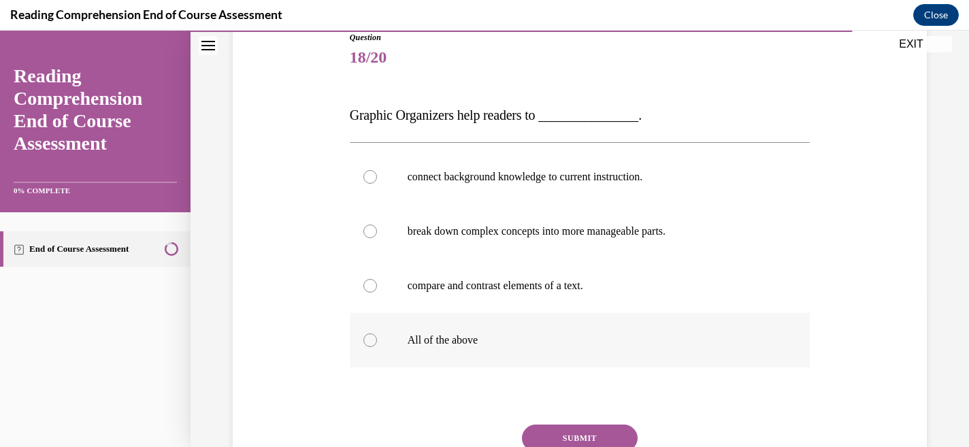
click at [371, 343] on div at bounding box center [370, 340] width 14 height 14
click at [371, 343] on input "All of the above" at bounding box center [370, 340] width 14 height 14
radio input "true"
click at [587, 438] on button "SUBMIT" at bounding box center [580, 438] width 116 height 27
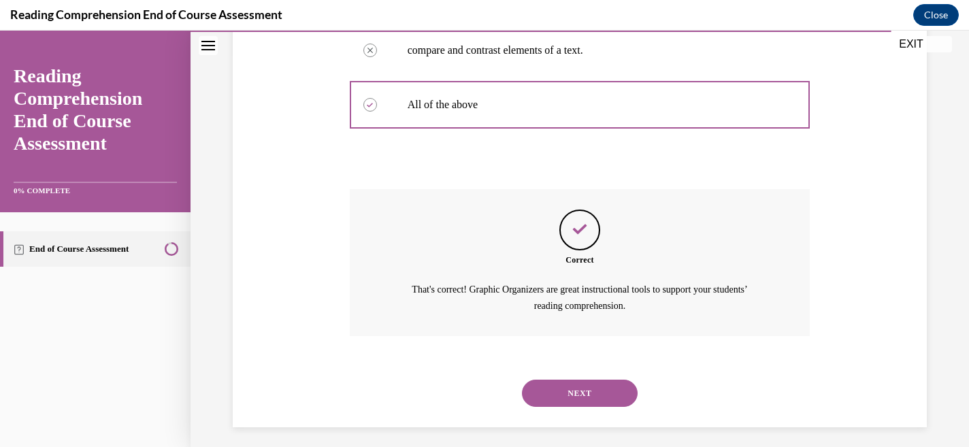
scroll to position [400, 0]
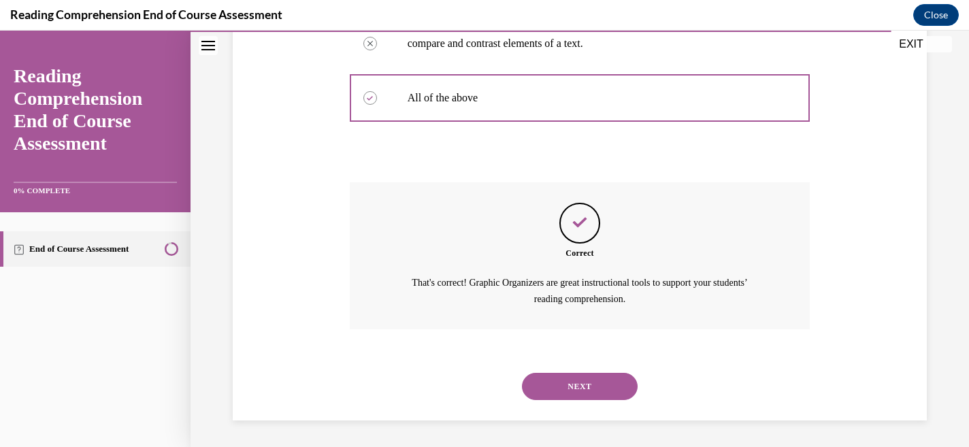
click at [581, 384] on button "NEXT" at bounding box center [580, 386] width 116 height 27
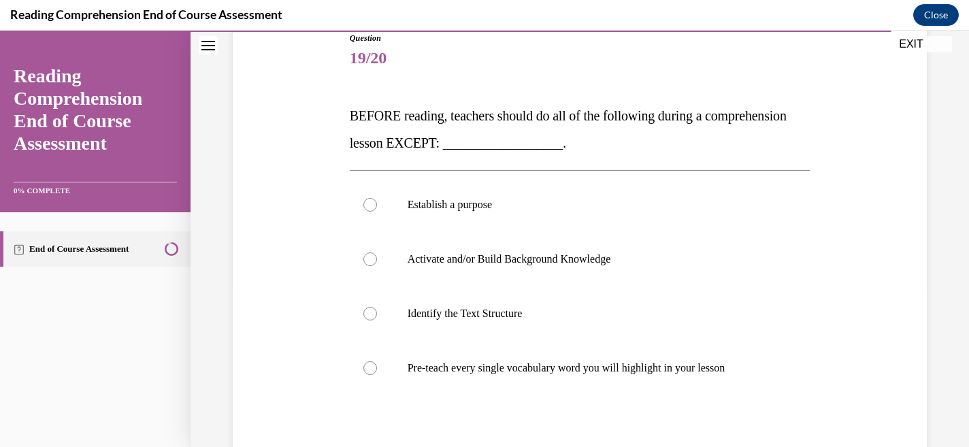
scroll to position [158, 0]
click at [367, 368] on div at bounding box center [370, 368] width 14 height 14
click at [367, 368] on input "Pre-teach every single vocabulary word you will highlight in your lesson" at bounding box center [370, 368] width 14 height 14
radio input "true"
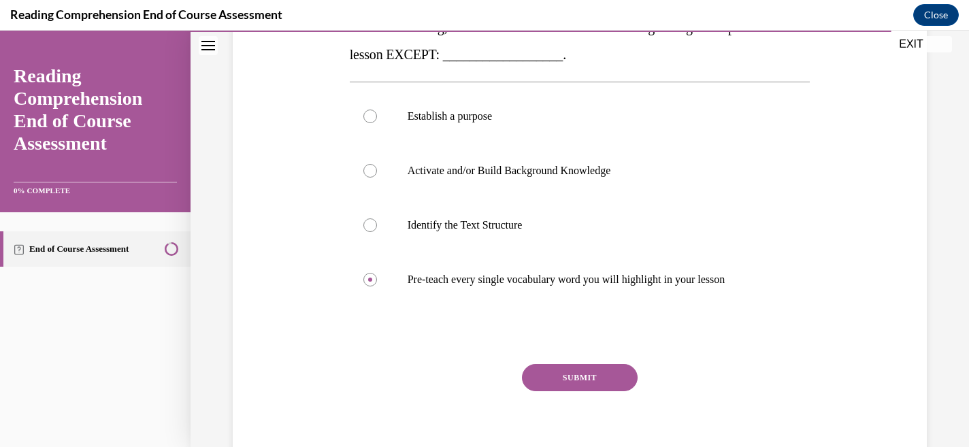
click at [585, 380] on button "SUBMIT" at bounding box center [580, 377] width 116 height 27
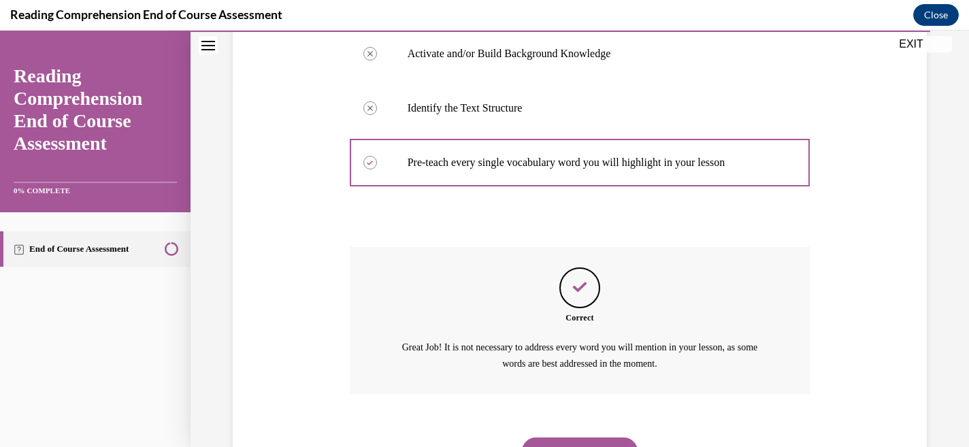
scroll to position [427, 0]
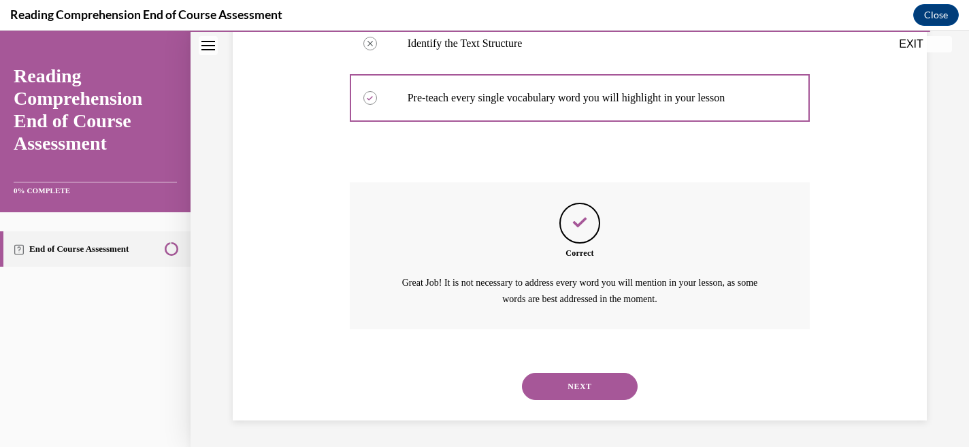
click at [581, 384] on button "NEXT" at bounding box center [580, 386] width 116 height 27
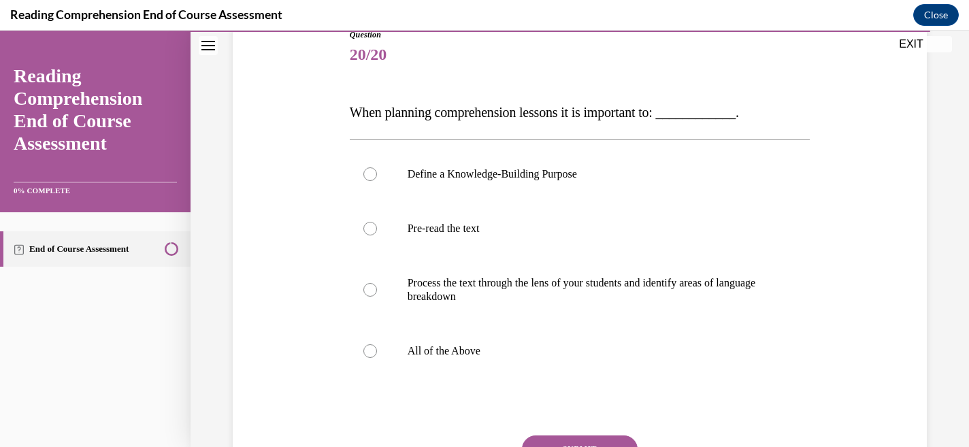
scroll to position [157, 0]
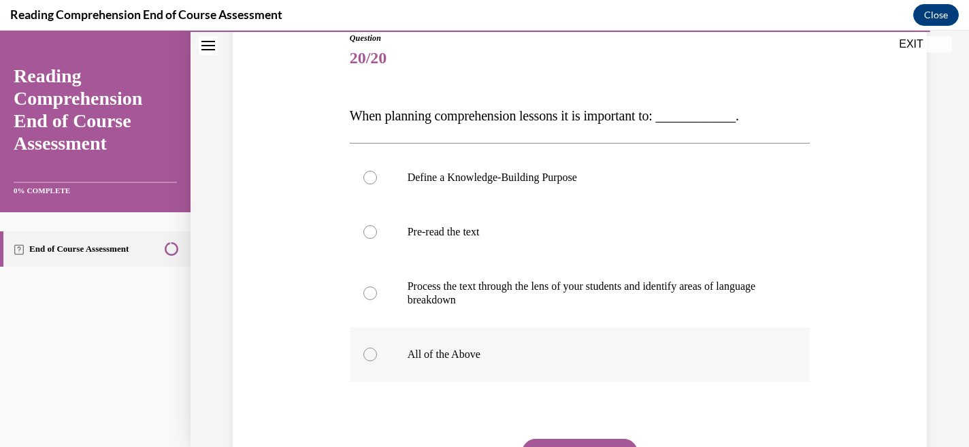
click at [373, 353] on div at bounding box center [370, 355] width 14 height 14
click at [373, 353] on input "All of the Above" at bounding box center [370, 355] width 14 height 14
radio input "true"
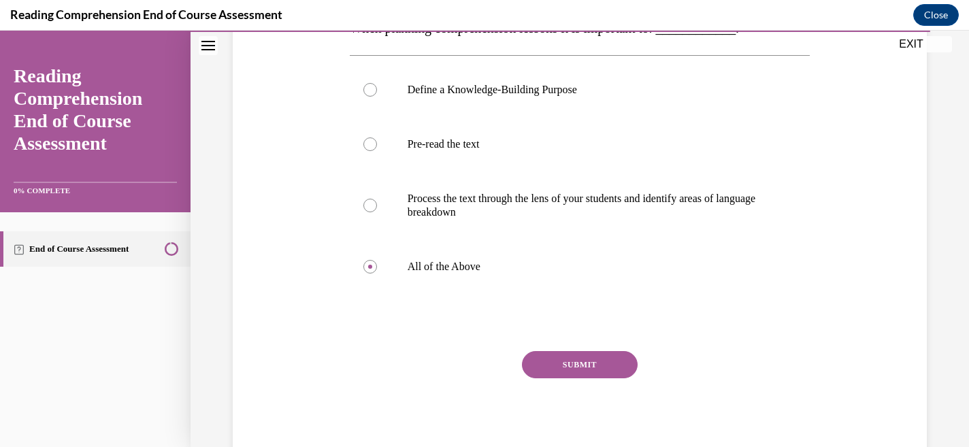
click at [566, 370] on button "SUBMIT" at bounding box center [580, 364] width 116 height 27
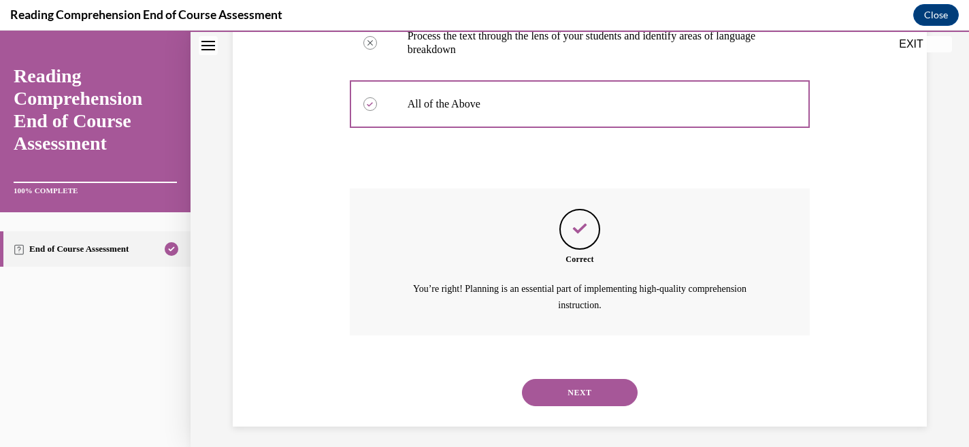
scroll to position [414, 0]
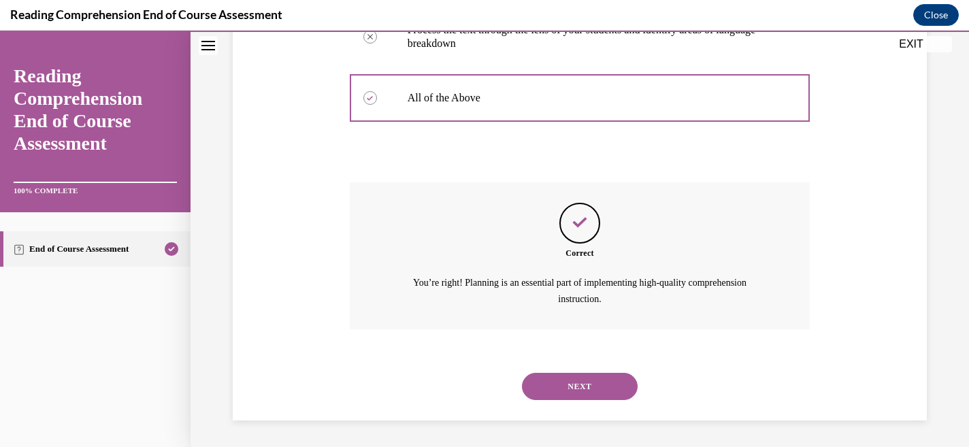
click at [583, 380] on button "NEXT" at bounding box center [580, 386] width 116 height 27
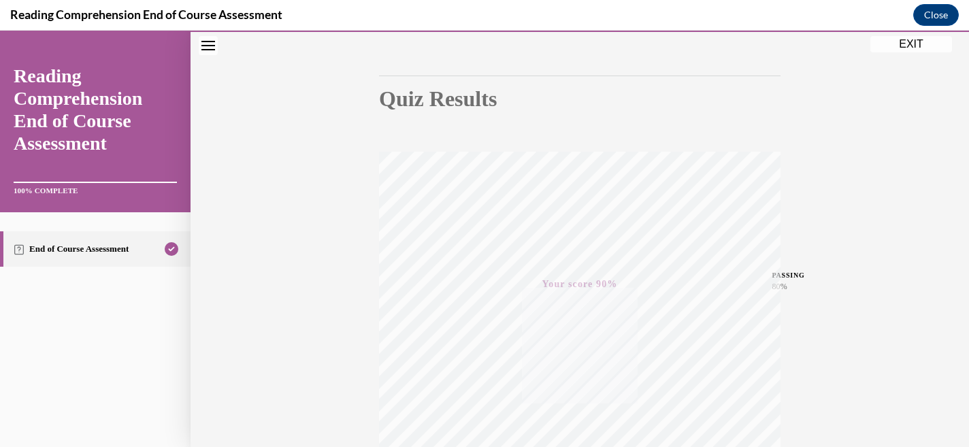
scroll to position [106, 0]
click at [908, 44] on button "EXIT" at bounding box center [911, 44] width 82 height 16
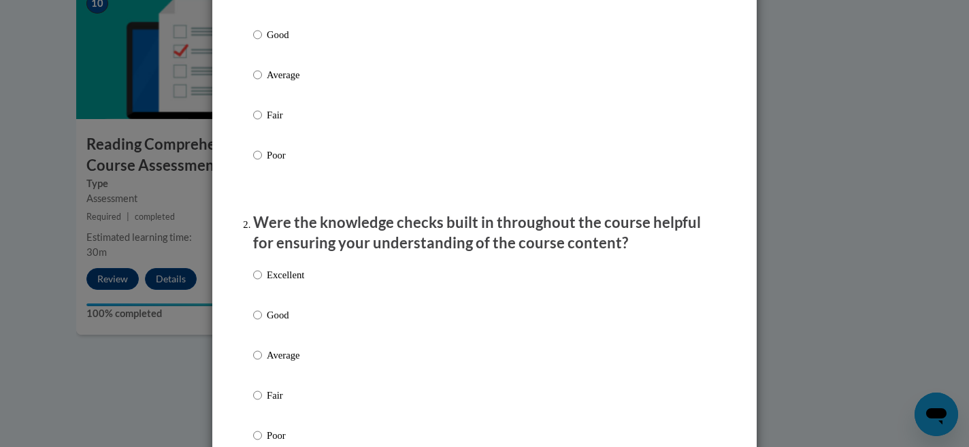
scroll to position [0, 0]
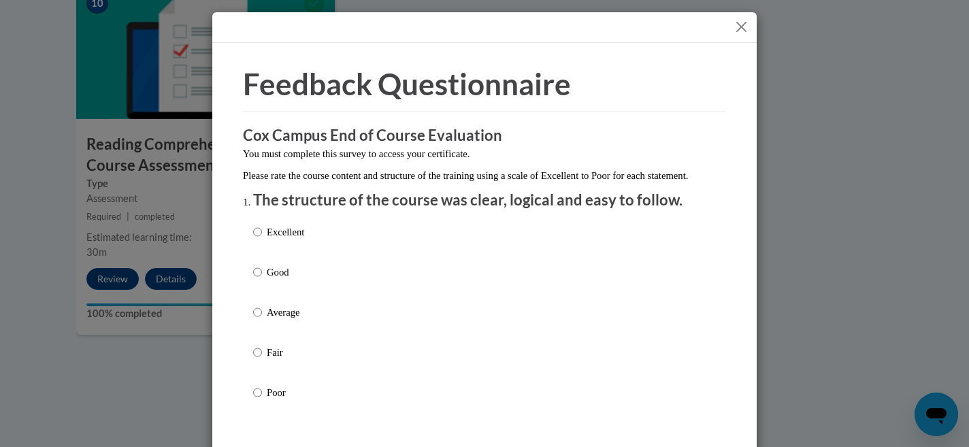
click at [742, 29] on button "Close" at bounding box center [741, 26] width 17 height 17
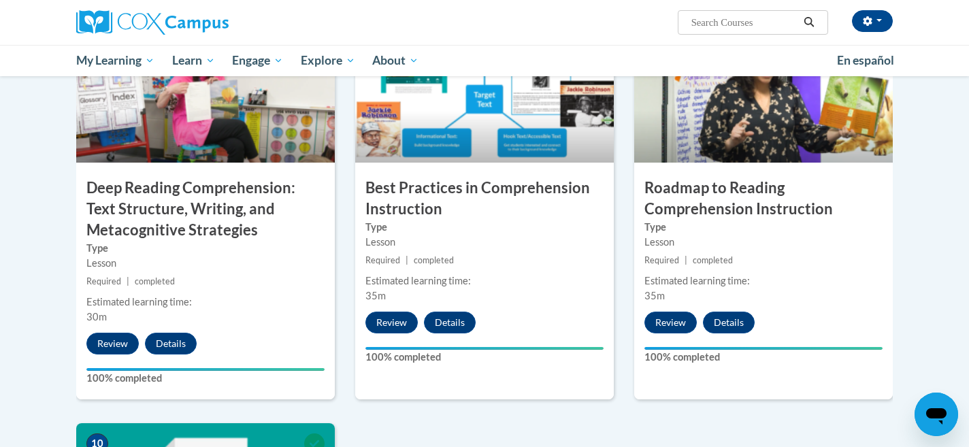
scroll to position [1017, 0]
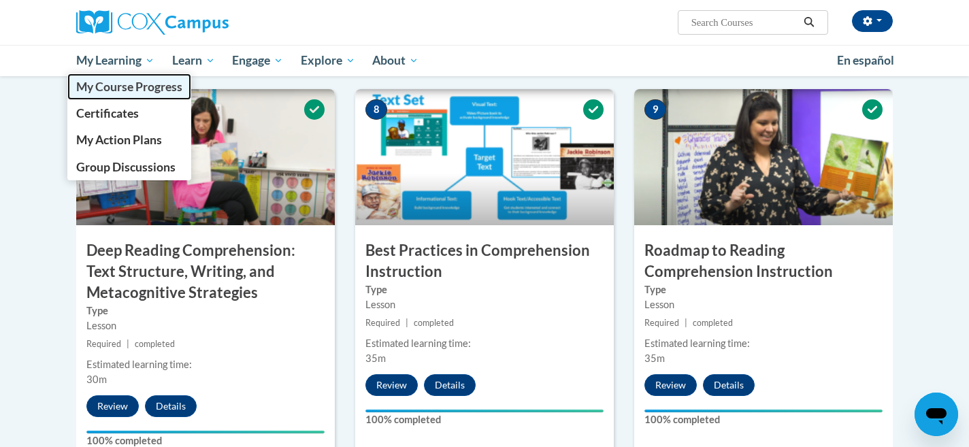
click at [108, 88] on span "My Course Progress" at bounding box center [129, 87] width 106 height 14
